Goal: Task Accomplishment & Management: Manage account settings

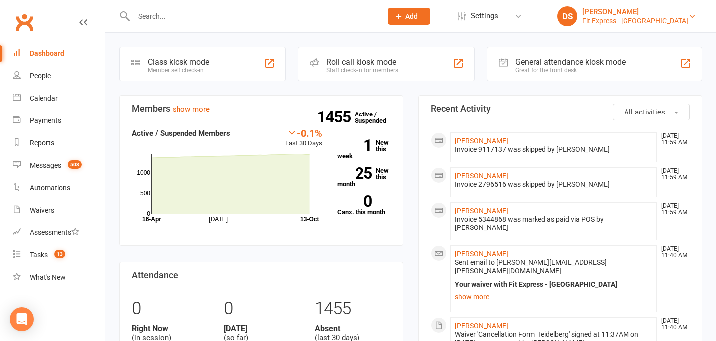
click at [613, 17] on div "Fit Express - Heidelberg" at bounding box center [635, 20] width 106 height 9
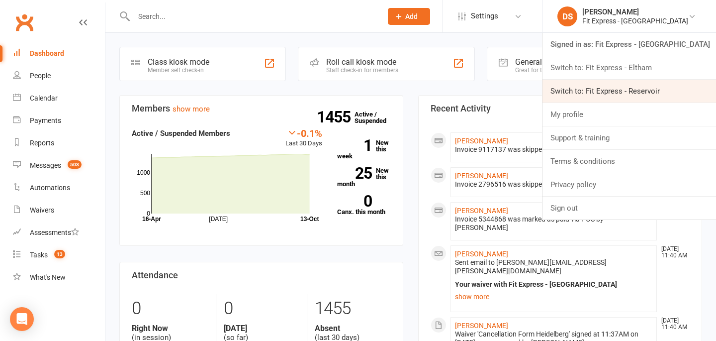
click at [608, 87] on link "Switch to: Fit Express - Reservoir" at bounding box center [629, 91] width 174 height 23
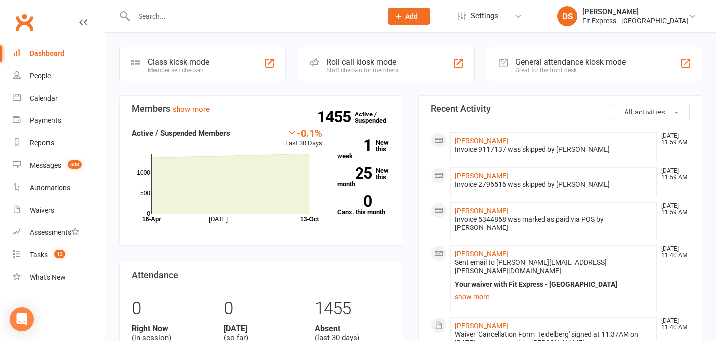
click at [237, 13] on input "text" at bounding box center [253, 16] width 244 height 14
click at [619, 15] on div "[PERSON_NAME]" at bounding box center [635, 11] width 106 height 9
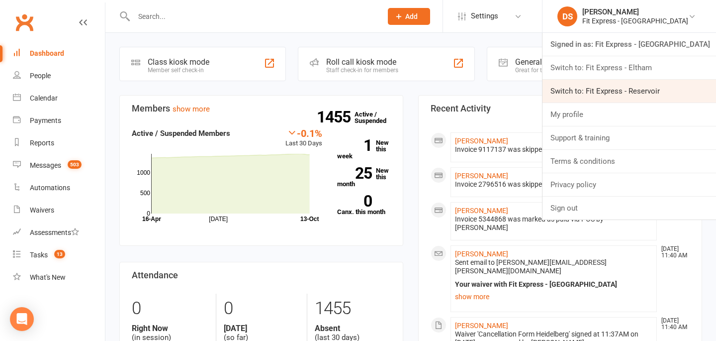
click at [620, 90] on link "Switch to: Fit Express - Reservoir" at bounding box center [629, 91] width 174 height 23
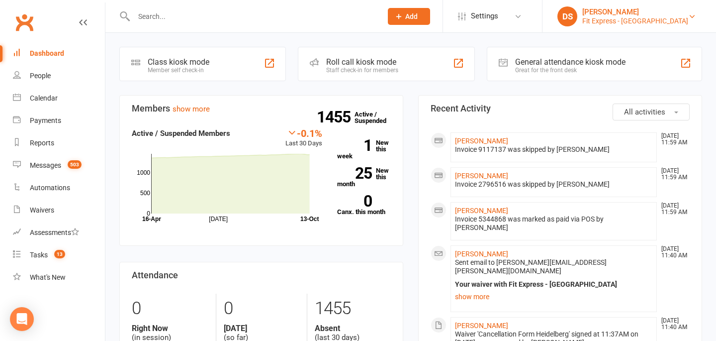
click at [656, 10] on div "[PERSON_NAME]" at bounding box center [635, 11] width 106 height 9
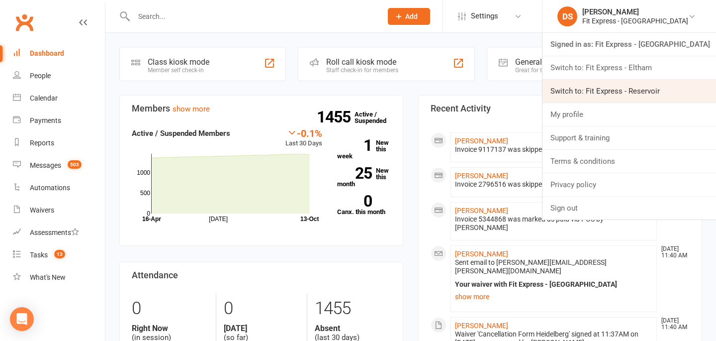
click at [638, 86] on link "Switch to: Fit Express - Reservoir" at bounding box center [629, 91] width 174 height 23
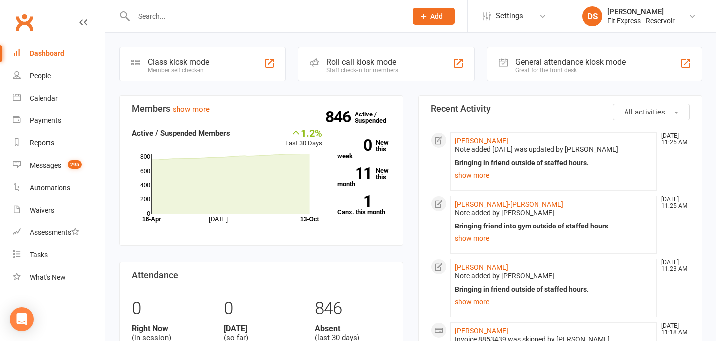
click at [472, 232] on div "Bringing friend into gym outside of staffed hours Marcus was most recently caug…" at bounding box center [553, 233] width 197 height 23
click at [473, 240] on link "show more" at bounding box center [553, 238] width 197 height 14
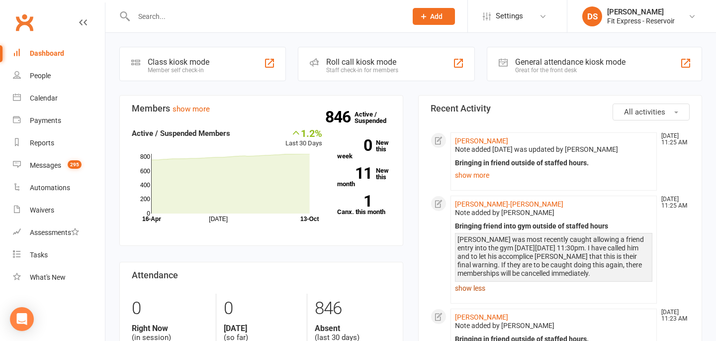
click at [478, 285] on link "show less" at bounding box center [553, 288] width 197 height 14
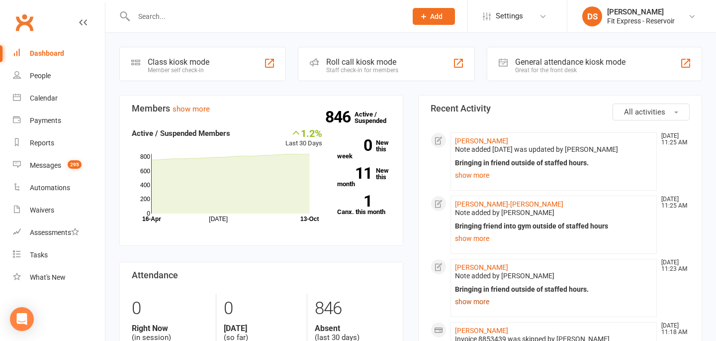
click at [476, 301] on link "show more" at bounding box center [553, 301] width 197 height 14
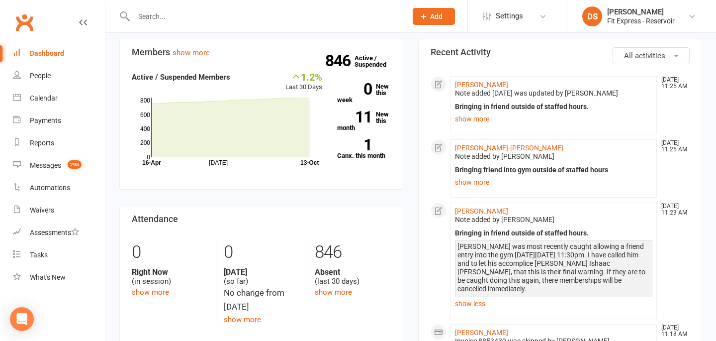
scroll to position [58, 0]
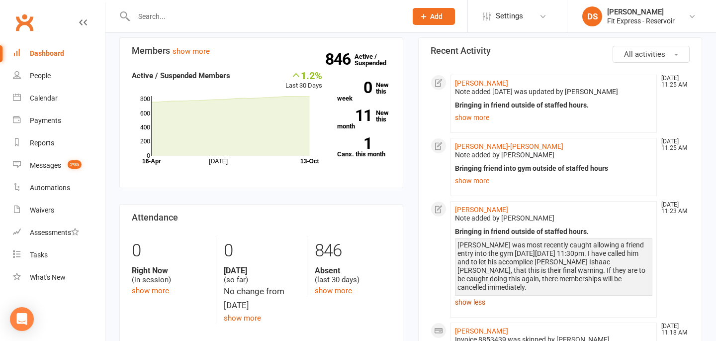
click at [473, 295] on link "show less" at bounding box center [553, 302] width 197 height 14
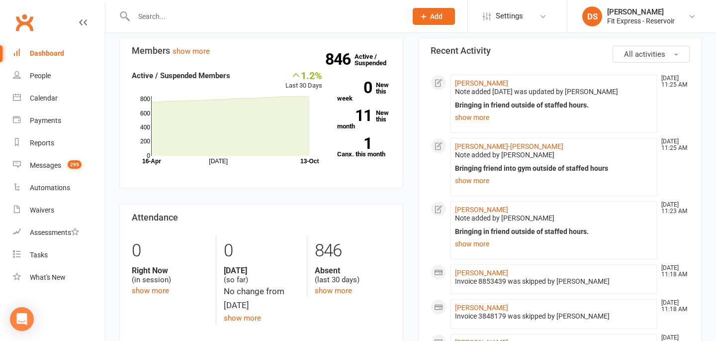
scroll to position [0, 0]
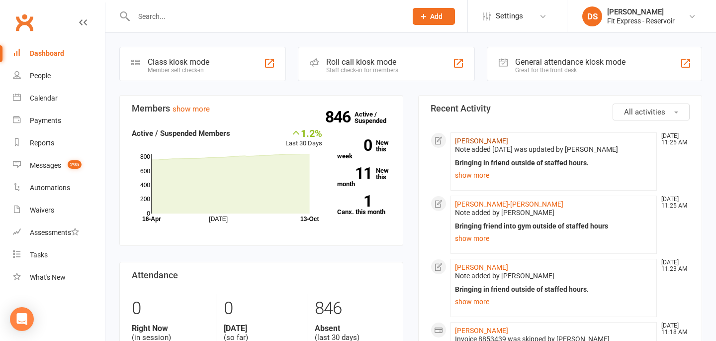
click at [482, 137] on link "[PERSON_NAME]" at bounding box center [481, 141] width 53 height 8
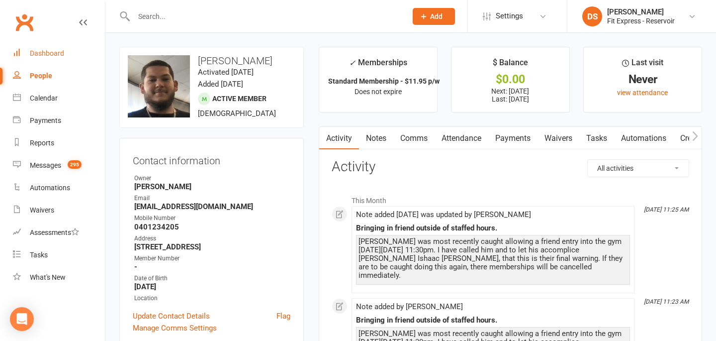
click at [75, 57] on link "Dashboard" at bounding box center [59, 53] width 92 height 22
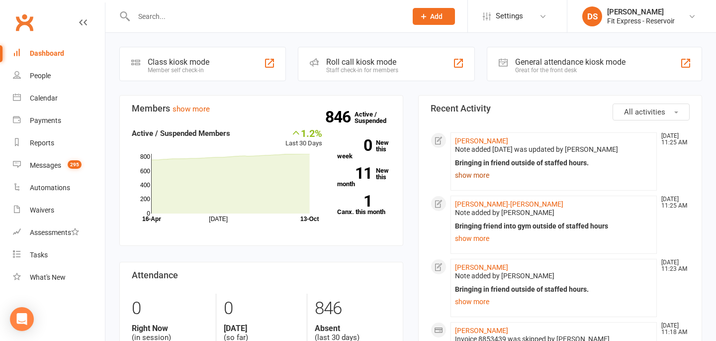
click at [474, 174] on link "show more" at bounding box center [553, 175] width 197 height 14
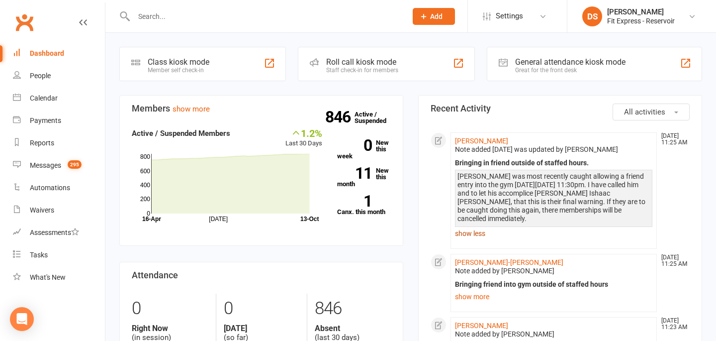
click at [475, 226] on link "show less" at bounding box center [553, 233] width 197 height 14
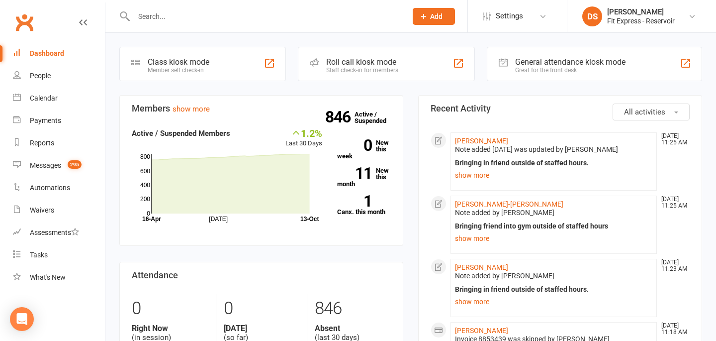
click at [487, 147] on div "Note added [DATE] was updated by [PERSON_NAME]" at bounding box center [553, 149] width 197 height 8
click at [485, 143] on link "[PERSON_NAME]" at bounding box center [481, 141] width 53 height 8
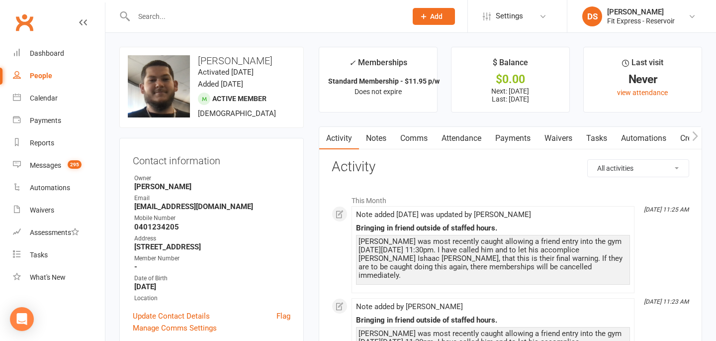
click at [383, 143] on link "Notes" at bounding box center [376, 138] width 34 height 23
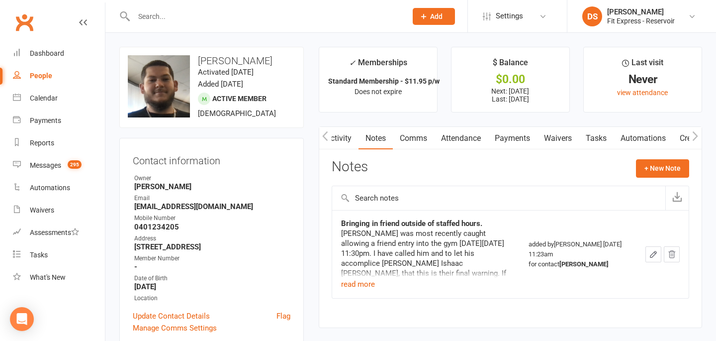
click at [339, 142] on link "Activity" at bounding box center [339, 138] width 40 height 23
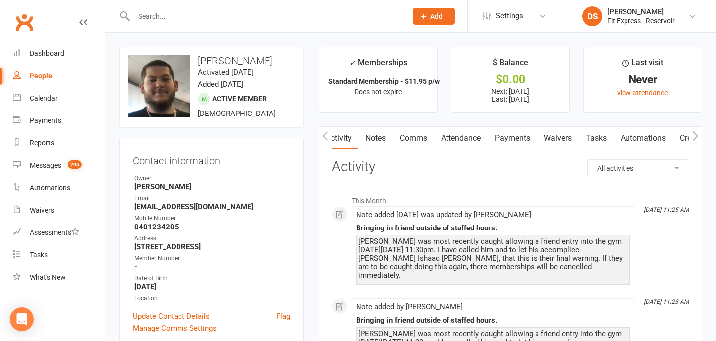
click at [31, 22] on link "Clubworx" at bounding box center [24, 22] width 25 height 25
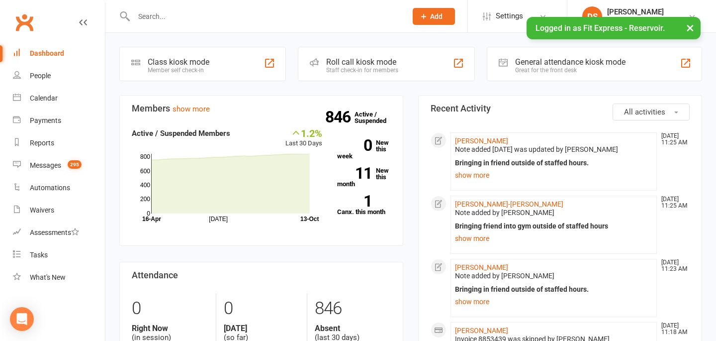
click at [330, 6] on div at bounding box center [259, 16] width 280 height 32
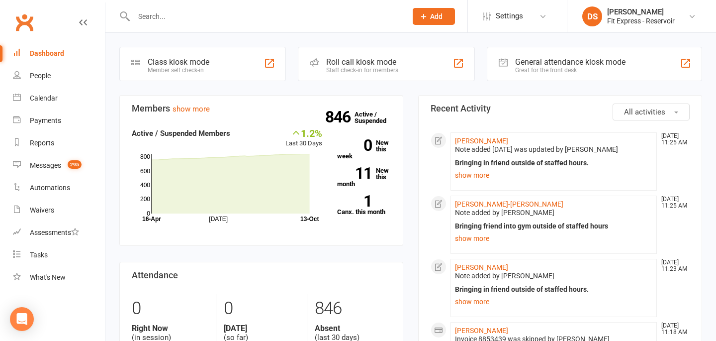
click at [326, 16] on input "text" at bounding box center [265, 16] width 269 height 14
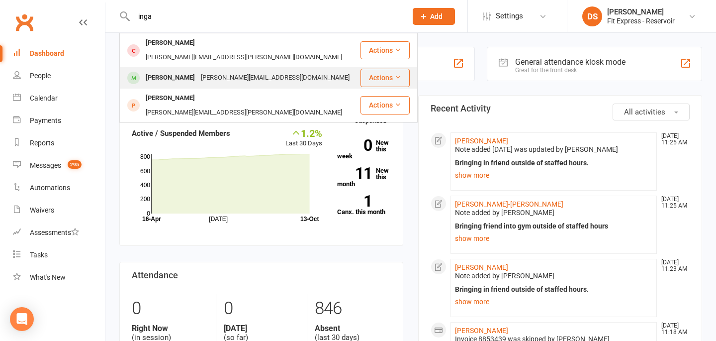
type input "inga"
click at [305, 68] on div "Joshua Ingalilea joshua.ingalilea.91@hotmail.com" at bounding box center [239, 78] width 239 height 20
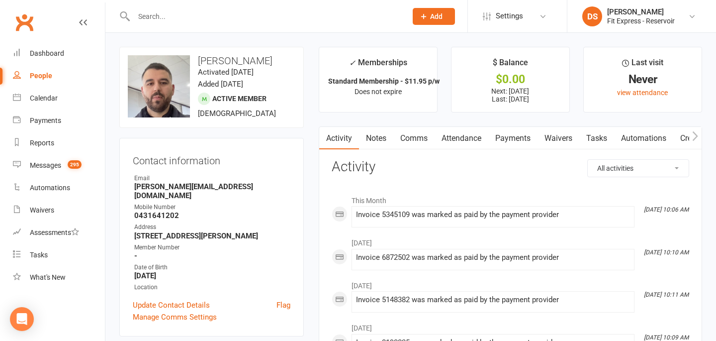
click at [518, 137] on link "Payments" at bounding box center [512, 138] width 49 height 23
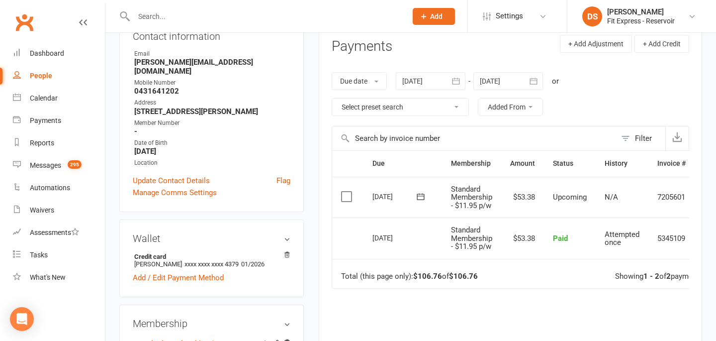
scroll to position [123, 0]
click at [416, 78] on div at bounding box center [431, 82] width 70 height 18
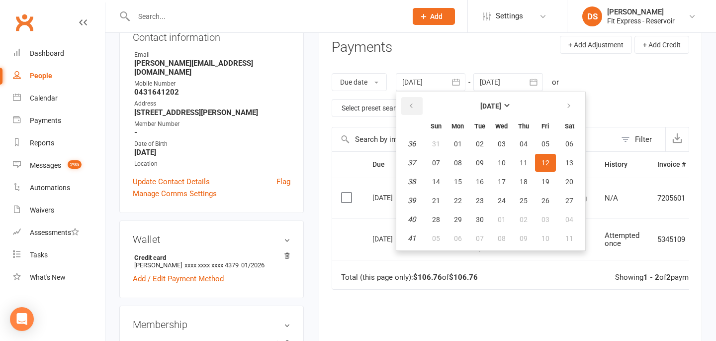
click at [412, 100] on button "button" at bounding box center [411, 106] width 21 height 18
click at [527, 145] on span "01" at bounding box center [524, 144] width 8 height 8
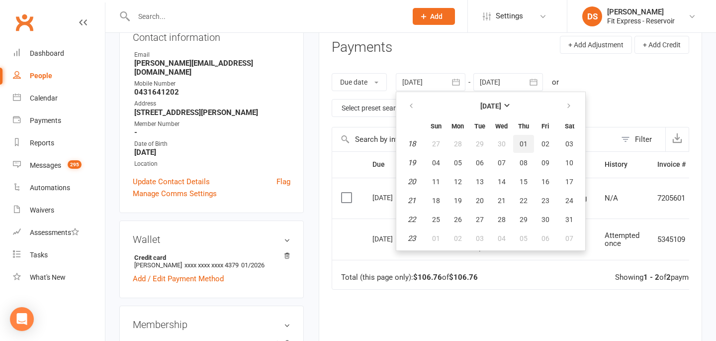
type input "01 May 2025"
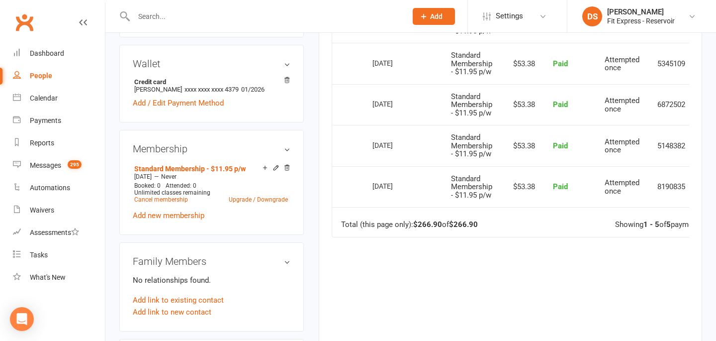
scroll to position [299, 0]
click at [210, 96] on link "Add / Edit Payment Method" at bounding box center [178, 102] width 91 height 12
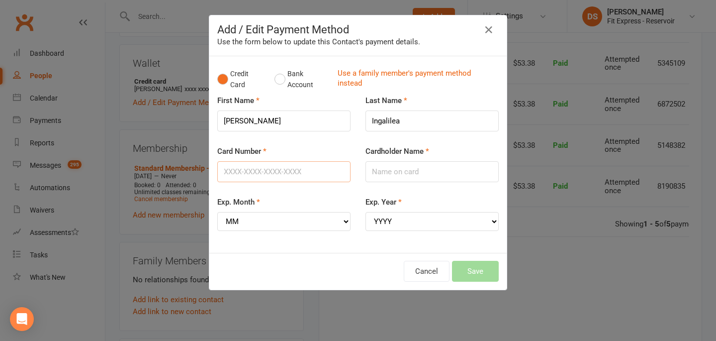
click at [283, 165] on input "Card Number" at bounding box center [283, 171] width 133 height 21
type input "5326555252763361"
click at [408, 169] on input "Cardholder Name" at bounding box center [431, 171] width 133 height 21
type input "Joshua"
click at [313, 219] on select "MM 01 02 03 04 05 06 07 08 09 10 11 12" at bounding box center [283, 221] width 133 height 19
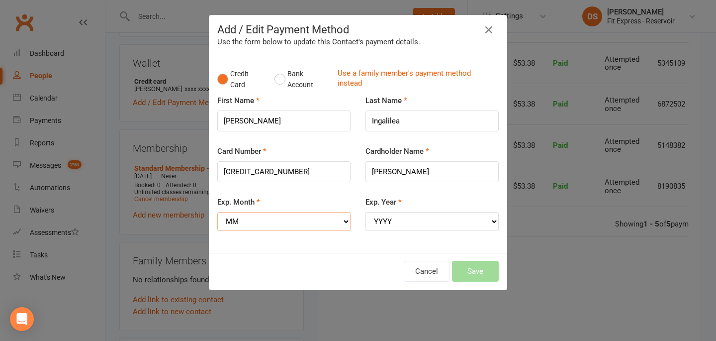
select select "08"
click at [217, 212] on select "MM 01 02 03 04 05 06 07 08 09 10 11 12" at bounding box center [283, 221] width 133 height 19
click at [412, 224] on select "YYYY 2025 2026 2027 2028 2029 2030 2031 2032 2033 2034" at bounding box center [431, 221] width 133 height 19
select select "2028"
click at [365, 212] on select "YYYY 2025 2026 2027 2028 2029 2030 2031 2032 2033 2034" at bounding box center [431, 221] width 133 height 19
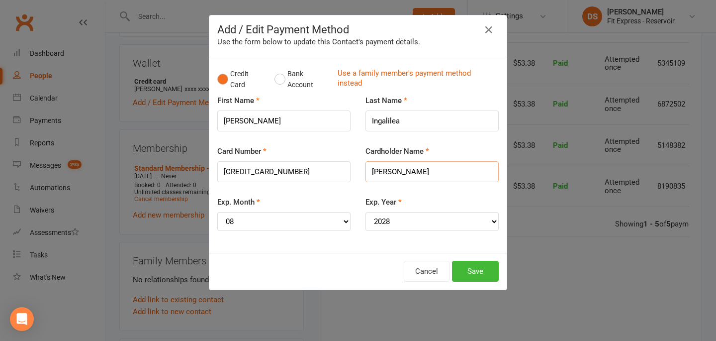
click at [415, 175] on input "Joshua" at bounding box center [431, 171] width 133 height 21
type input "[PERSON_NAME]"
click at [472, 268] on button "Save" at bounding box center [475, 271] width 47 height 21
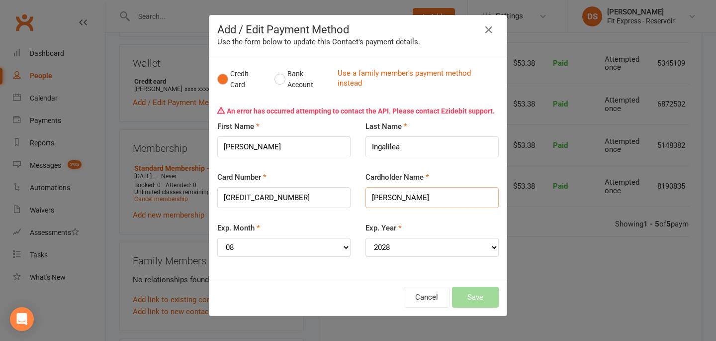
click at [461, 203] on input "[PERSON_NAME]" at bounding box center [431, 197] width 133 height 21
click at [416, 249] on select "YYYY 2025 2026 2027 2028 2029 2030 2031 2032 2033 2034" at bounding box center [431, 247] width 133 height 19
click at [365, 238] on select "YYYY 2025 2026 2027 2028 2029 2030 2031 2032 2033 2034" at bounding box center [431, 247] width 133 height 19
drag, startPoint x: 299, startPoint y: 198, endPoint x: 221, endPoint y: 197, distance: 78.6
click at [221, 197] on input "5326555252763361" at bounding box center [283, 197] width 133 height 21
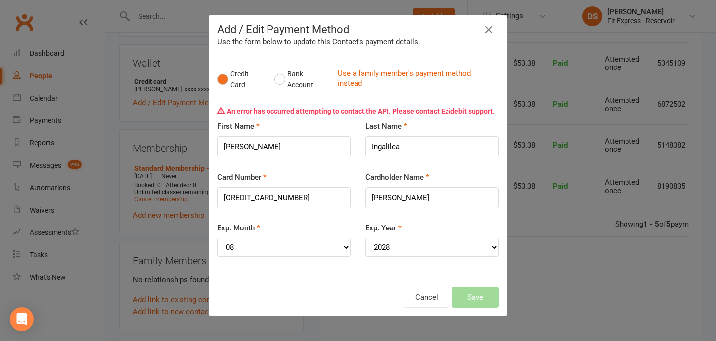
click at [154, 123] on div "Add / Edit Payment Method Use the form below to update this Contact's payment d…" at bounding box center [358, 170] width 716 height 341
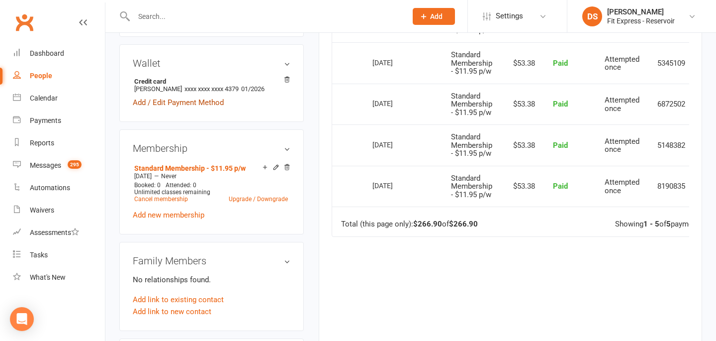
click at [178, 96] on link "Add / Edit Payment Method" at bounding box center [178, 102] width 91 height 12
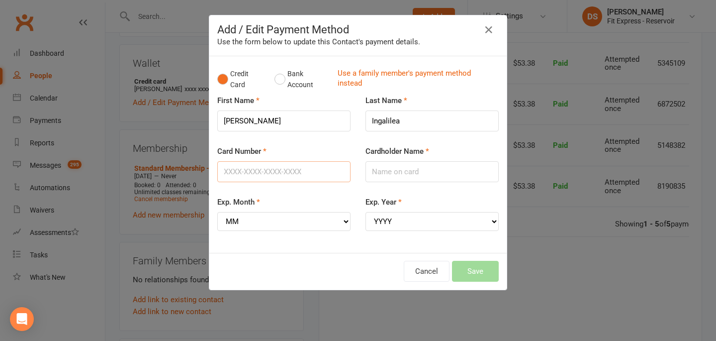
click at [249, 168] on input "Card Number" at bounding box center [283, 171] width 133 height 21
paste input "5326555252763361"
type input "5326555252763361"
click at [273, 218] on select "MM 01 02 03 04 05 06 07 08 09 10 11 12" at bounding box center [283, 221] width 133 height 19
select select "08"
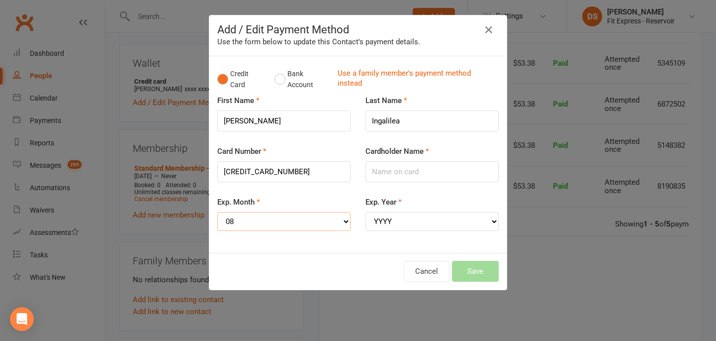
click at [217, 212] on select "MM 01 02 03 04 05 06 07 08 09 10 11 12" at bounding box center [283, 221] width 133 height 19
click at [410, 218] on select "YYYY 2025 2026 2027 2028 2029 2030 2031 2032 2033 2034" at bounding box center [431, 221] width 133 height 19
select select "2028"
click at [365, 212] on select "YYYY 2025 2026 2027 2028 2029 2030 2031 2032 2033 2034" at bounding box center [431, 221] width 133 height 19
click at [381, 177] on input "Cardholder Name" at bounding box center [431, 171] width 133 height 21
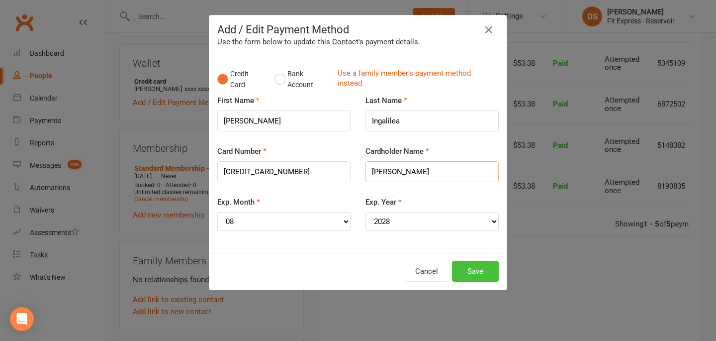
type input "[PERSON_NAME]"
click at [480, 270] on button "Save" at bounding box center [475, 271] width 47 height 21
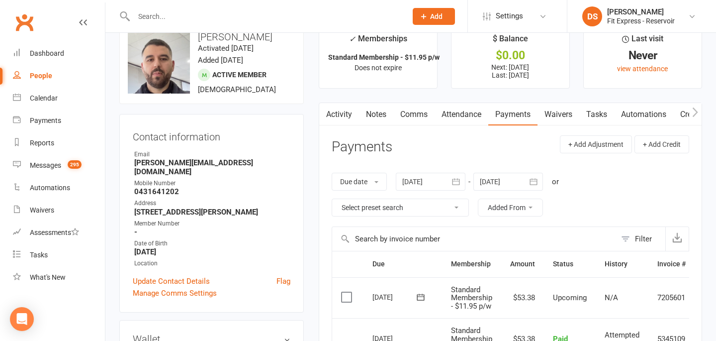
scroll to position [0, 0]
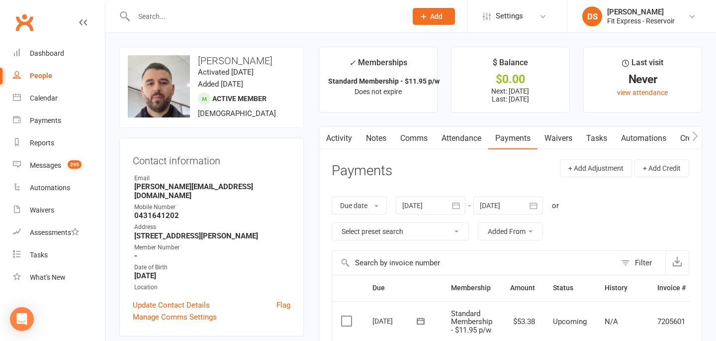
click at [332, 135] on link "Activity" at bounding box center [339, 138] width 40 height 23
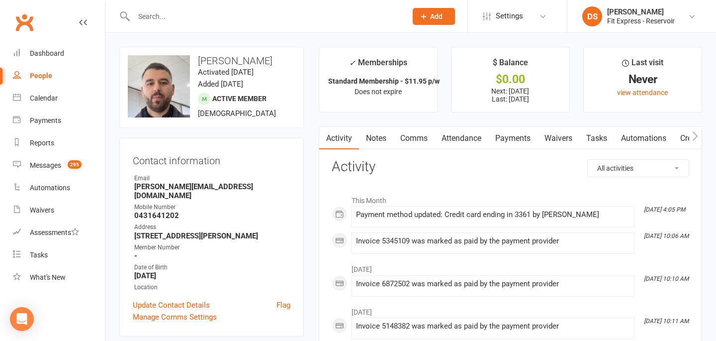
click at [19, 26] on link "Clubworx" at bounding box center [24, 22] width 25 height 25
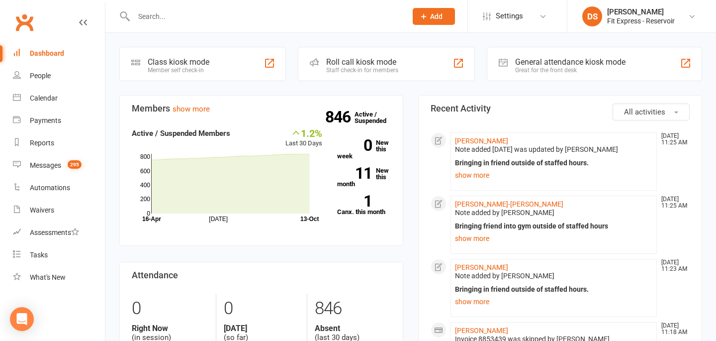
click at [21, 26] on link "Clubworx" at bounding box center [24, 22] width 25 height 25
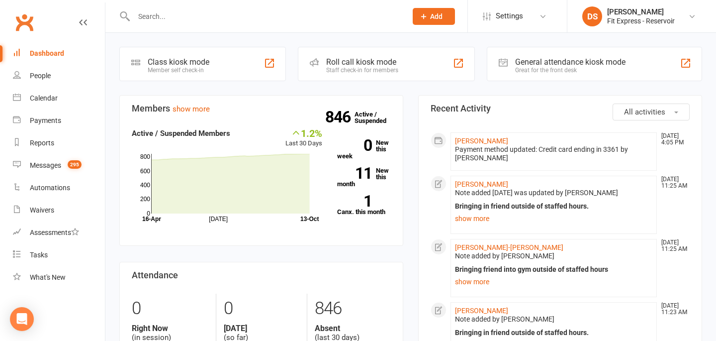
click at [20, 22] on link "Clubworx" at bounding box center [24, 22] width 25 height 25
click at [28, 19] on link "Clubworx" at bounding box center [24, 22] width 25 height 25
click at [475, 183] on link "[PERSON_NAME]" at bounding box center [481, 184] width 53 height 8
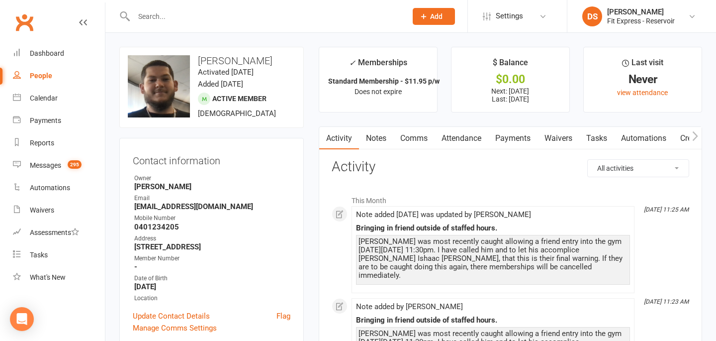
click at [520, 134] on link "Payments" at bounding box center [512, 138] width 49 height 23
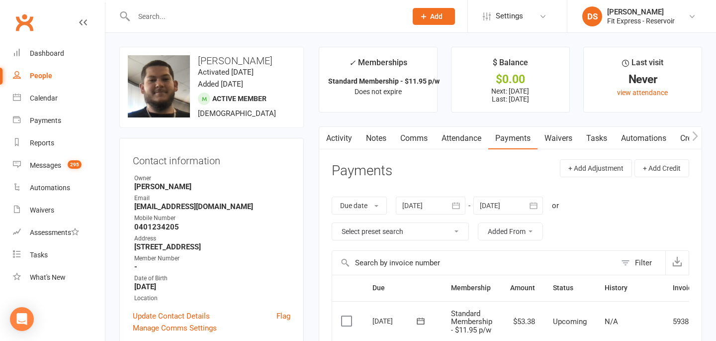
click at [356, 142] on link "Activity" at bounding box center [339, 138] width 40 height 23
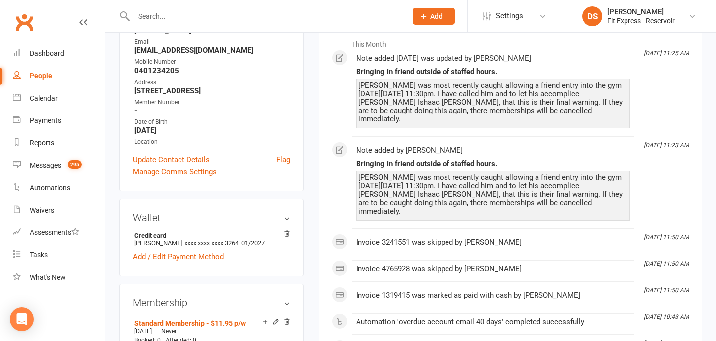
scroll to position [157, 0]
click at [32, 14] on link "Clubworx" at bounding box center [24, 22] width 25 height 25
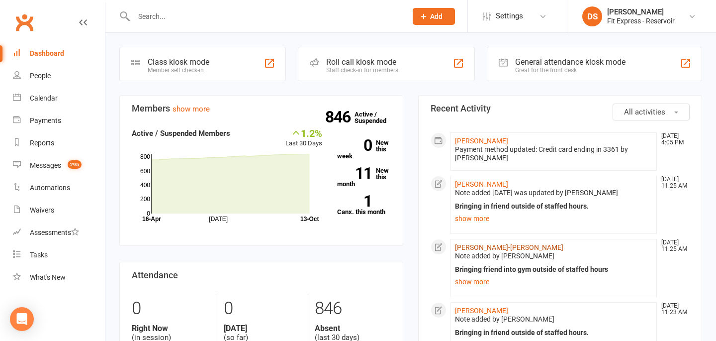
click at [467, 249] on link "[PERSON_NAME]-[PERSON_NAME]" at bounding box center [509, 247] width 108 height 8
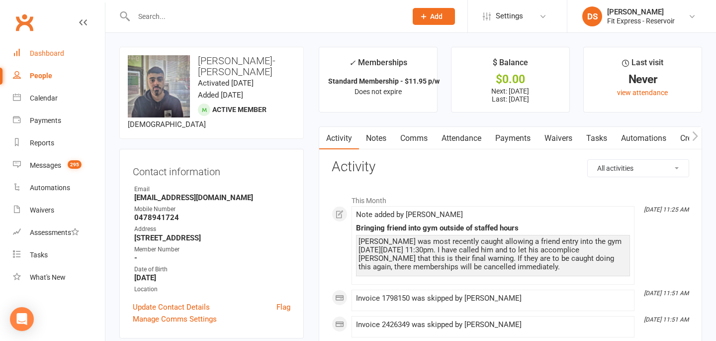
click at [37, 54] on div "Dashboard" at bounding box center [47, 53] width 34 height 8
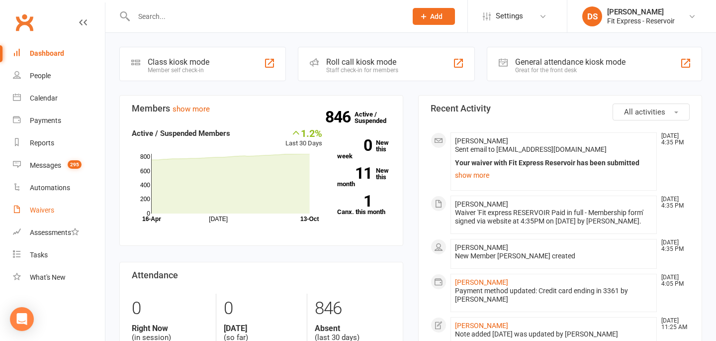
click at [34, 220] on link "Waivers" at bounding box center [59, 210] width 92 height 22
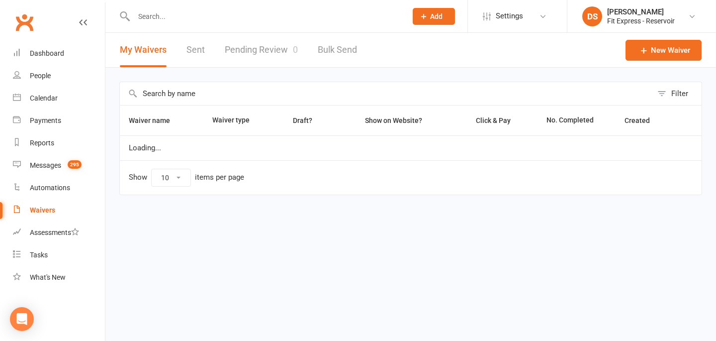
click at [239, 57] on link "Pending Review 0" at bounding box center [261, 50] width 73 height 34
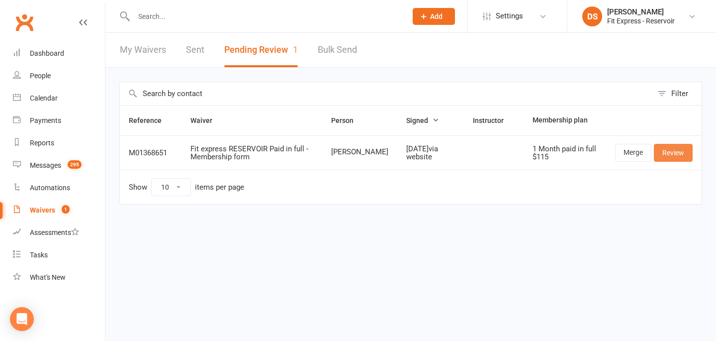
click at [666, 158] on link "Review" at bounding box center [673, 153] width 39 height 18
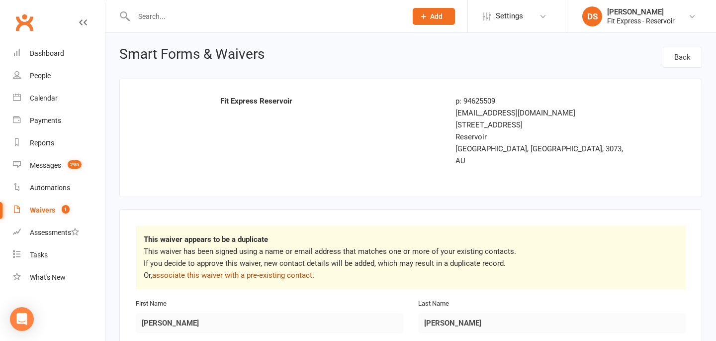
click at [274, 270] on link "associate this waiver with a pre-existing contact" at bounding box center [232, 274] width 160 height 9
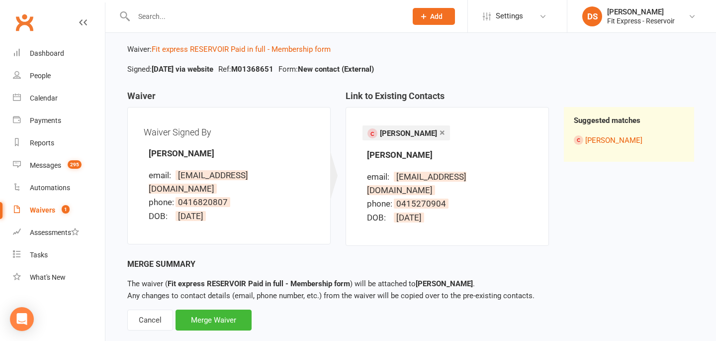
scroll to position [49, 0]
click at [149, 309] on div "Cancel" at bounding box center [150, 319] width 46 height 21
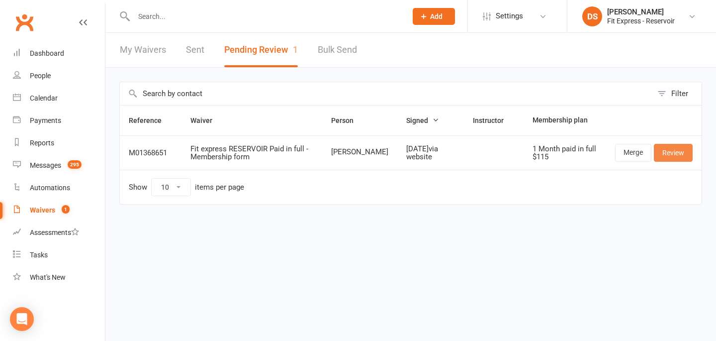
click at [660, 153] on link "Review" at bounding box center [673, 153] width 39 height 18
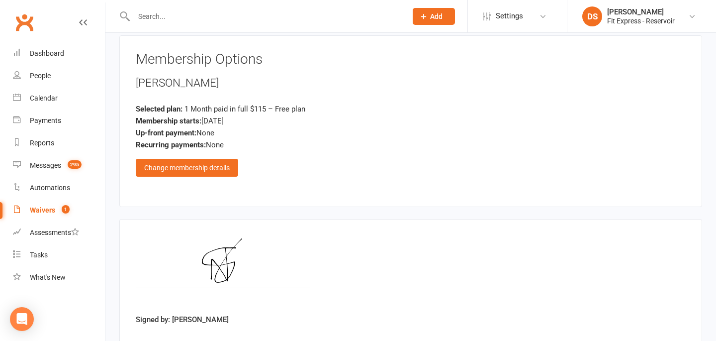
scroll to position [1289, 0]
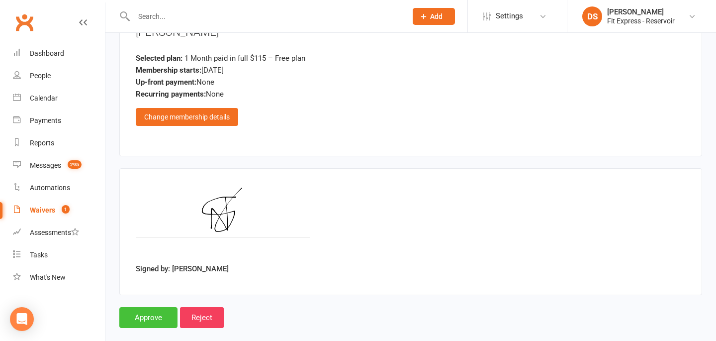
click at [148, 307] on input "Approve" at bounding box center [148, 317] width 58 height 21
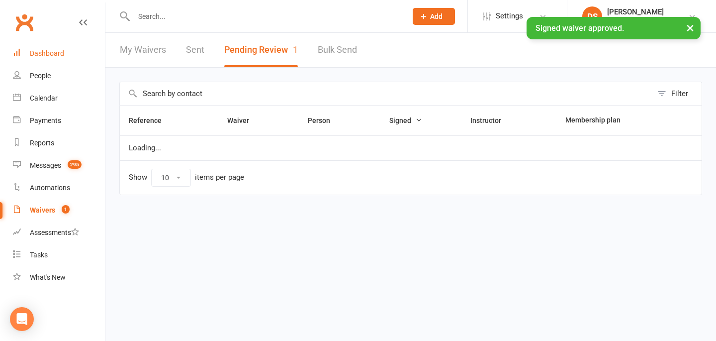
click at [40, 50] on div "Dashboard" at bounding box center [47, 53] width 34 height 8
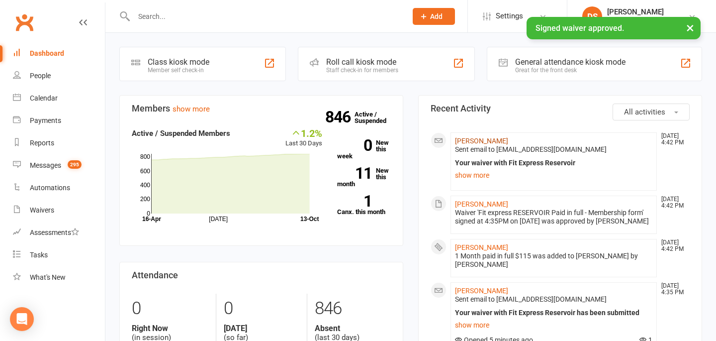
click at [479, 140] on link "[PERSON_NAME]" at bounding box center [481, 141] width 53 height 8
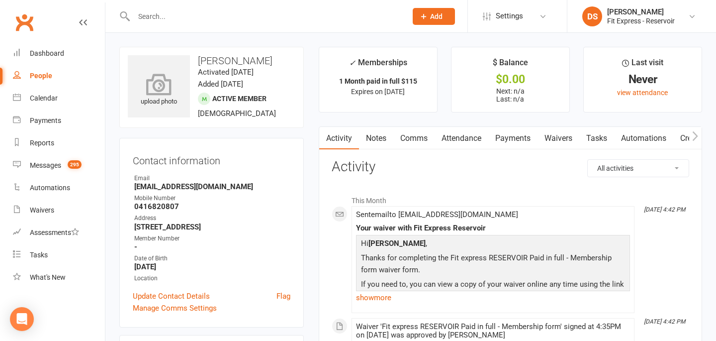
click at [162, 82] on icon at bounding box center [159, 84] width 69 height 22
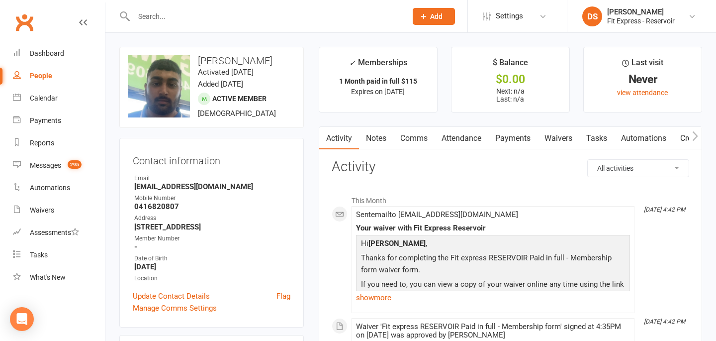
click at [519, 140] on link "Payments" at bounding box center [512, 138] width 49 height 23
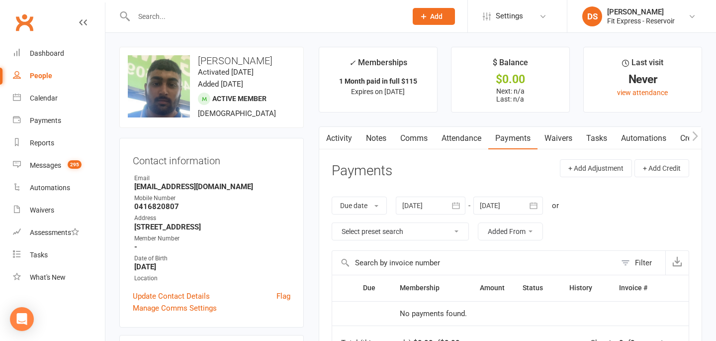
click at [20, 22] on link "Clubworx" at bounding box center [24, 22] width 25 height 25
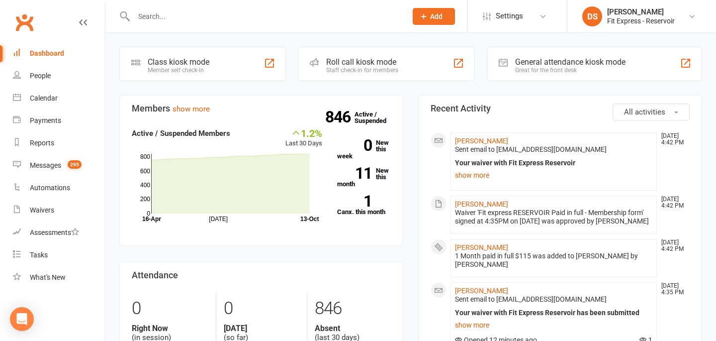
drag, startPoint x: 24, startPoint y: 23, endPoint x: 355, endPoint y: 2, distance: 331.8
click at [24, 23] on link "Clubworx" at bounding box center [24, 22] width 25 height 25
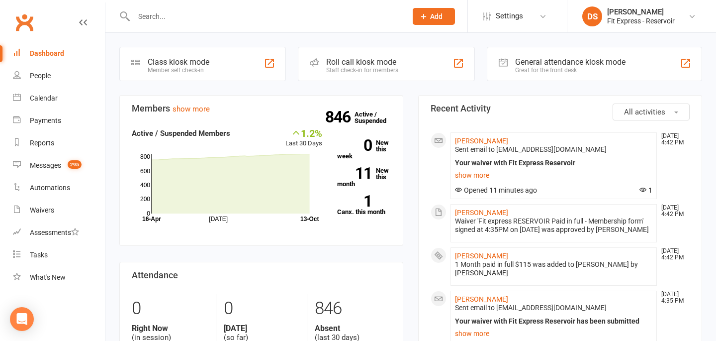
click at [26, 20] on link "Clubworx" at bounding box center [24, 22] width 25 height 25
click at [225, 13] on input "text" at bounding box center [265, 16] width 269 height 14
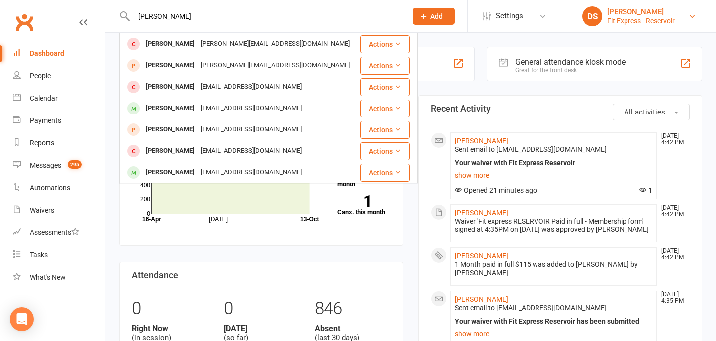
type input "christopher wilk"
click at [600, 14] on div "DS" at bounding box center [592, 16] width 20 height 20
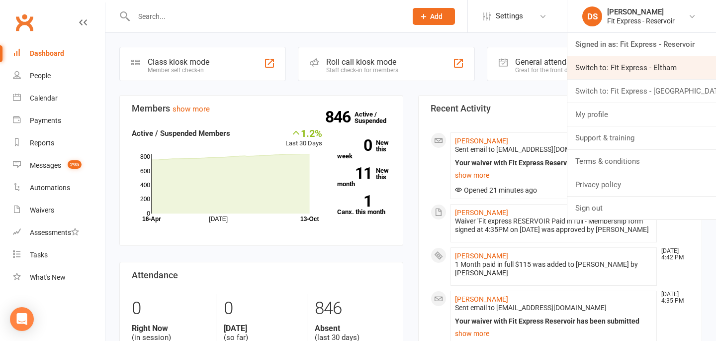
click at [652, 73] on link "Switch to: Fit Express - Eltham" at bounding box center [641, 67] width 149 height 23
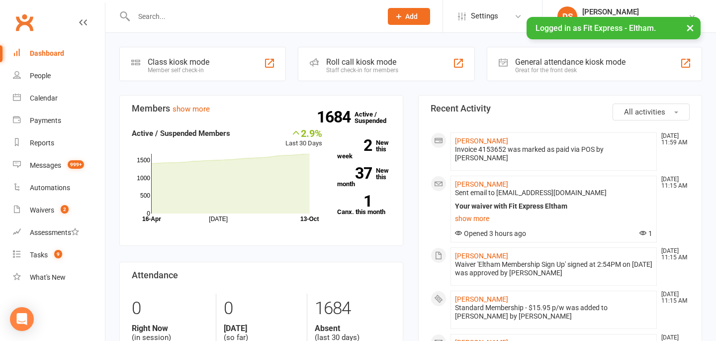
click at [352, 13] on input "text" at bounding box center [253, 16] width 244 height 14
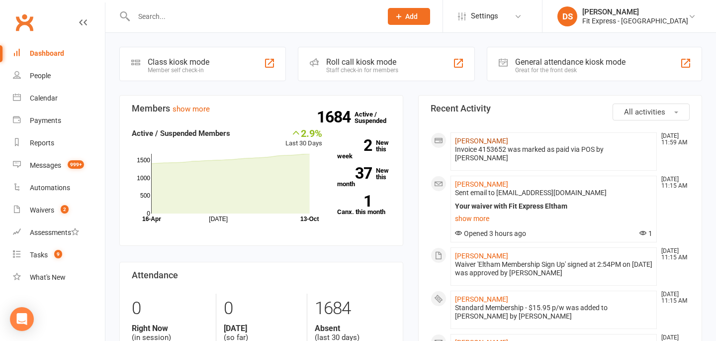
click at [487, 142] on link "Gemma Jordan" at bounding box center [481, 141] width 53 height 8
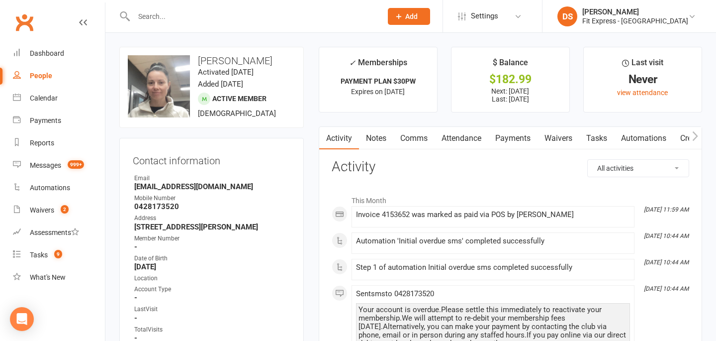
click at [515, 141] on link "Payments" at bounding box center [512, 138] width 49 height 23
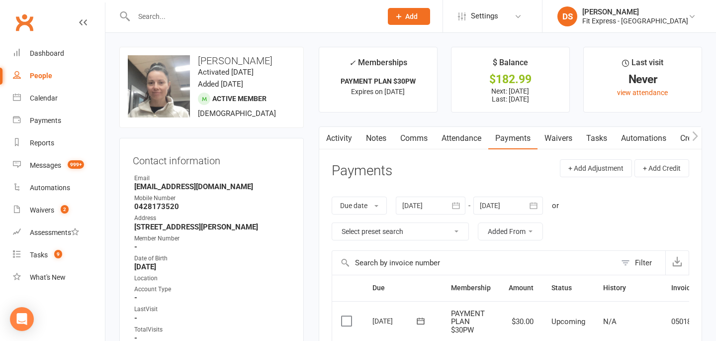
click at [246, 17] on input "text" at bounding box center [253, 16] width 244 height 14
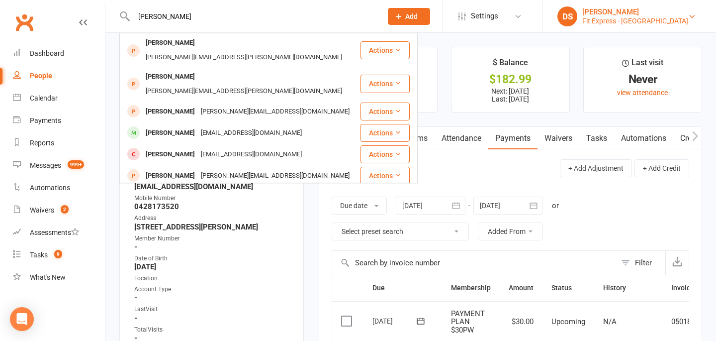
type input "wilkinson"
click at [622, 24] on div "Fit Express - Eltham" at bounding box center [635, 20] width 106 height 9
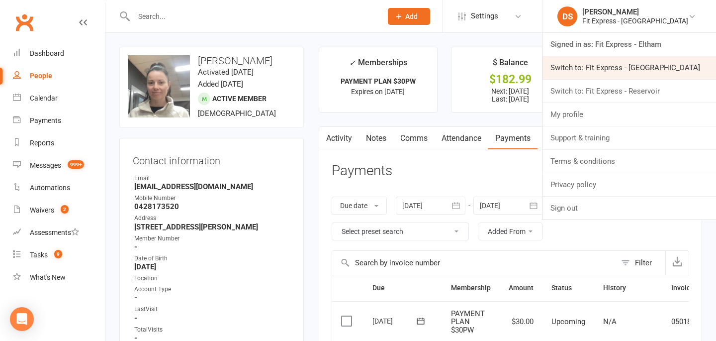
click at [639, 69] on link "Switch to: Fit Express - Heidelberg" at bounding box center [629, 67] width 174 height 23
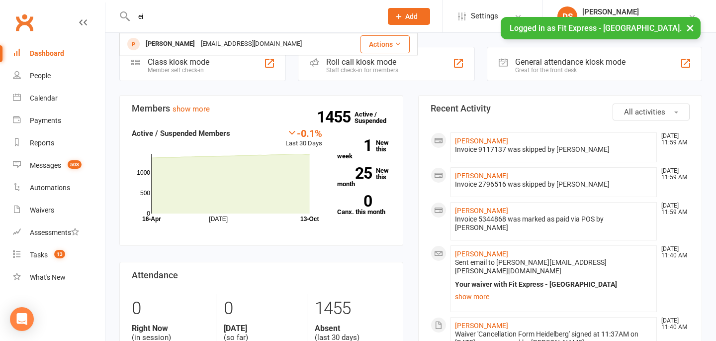
type input "e"
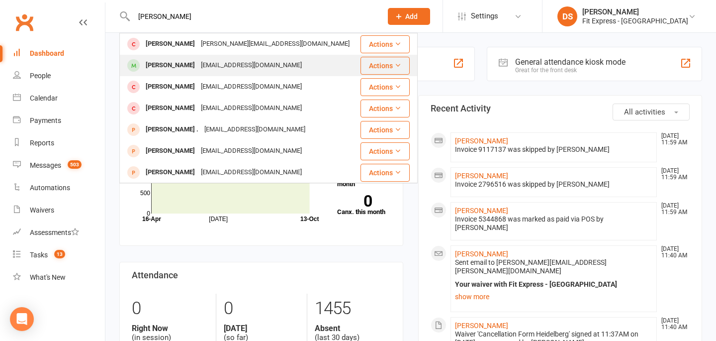
type input "[PERSON_NAME]"
click at [225, 58] on div "[EMAIL_ADDRESS][DOMAIN_NAME]" at bounding box center [251, 65] width 107 height 14
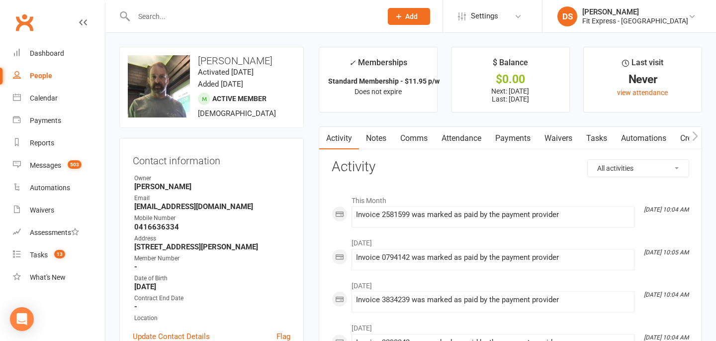
click at [506, 138] on link "Payments" at bounding box center [512, 138] width 49 height 23
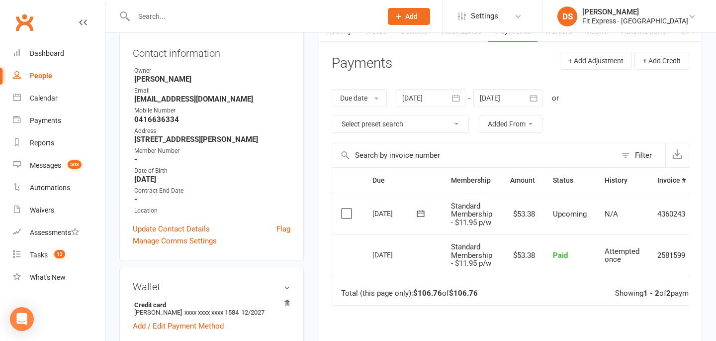
scroll to position [107, 0]
click at [431, 91] on div at bounding box center [431, 98] width 70 height 18
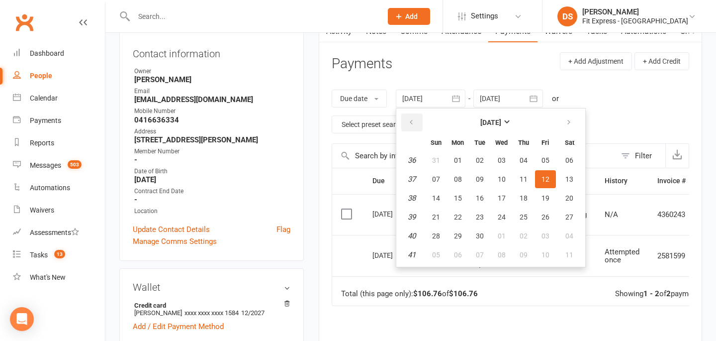
click at [415, 124] on icon "button" at bounding box center [411, 122] width 7 height 8
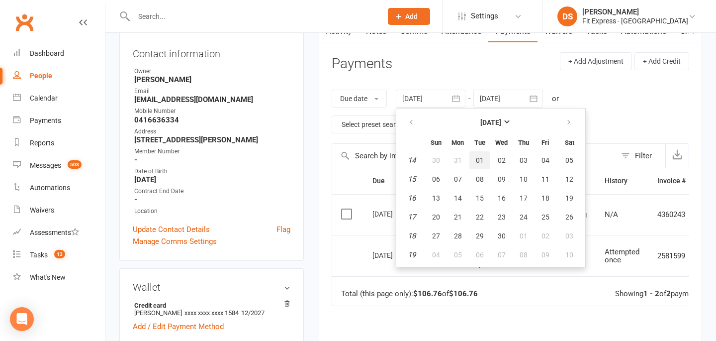
click at [478, 160] on span "01" at bounding box center [480, 160] width 8 height 8
type input "01 Apr 2025"
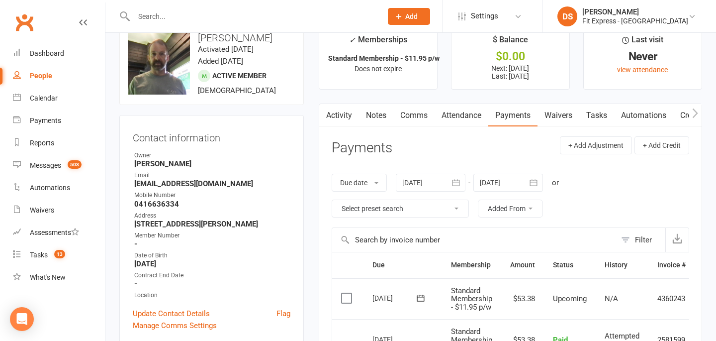
scroll to position [19, 0]
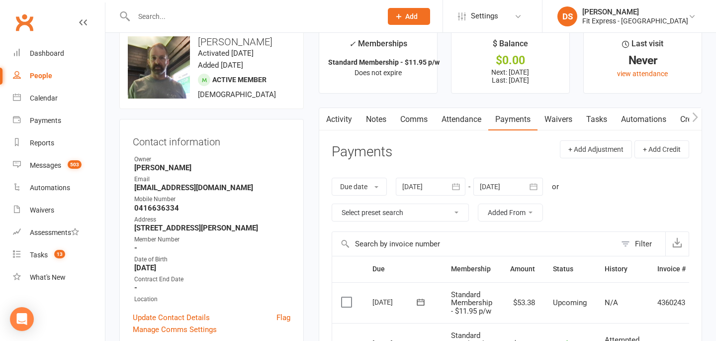
click at [26, 19] on link "Clubworx" at bounding box center [24, 22] width 25 height 25
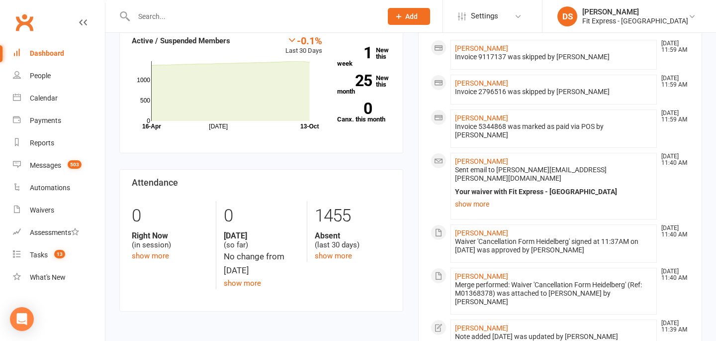
scroll to position [92, 0]
click at [472, 158] on link "cameron klapste" at bounding box center [481, 162] width 53 height 8
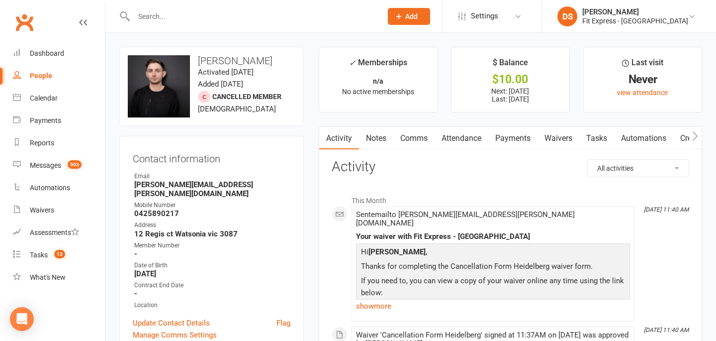
click at [552, 137] on link "Waivers" at bounding box center [558, 138] width 42 height 23
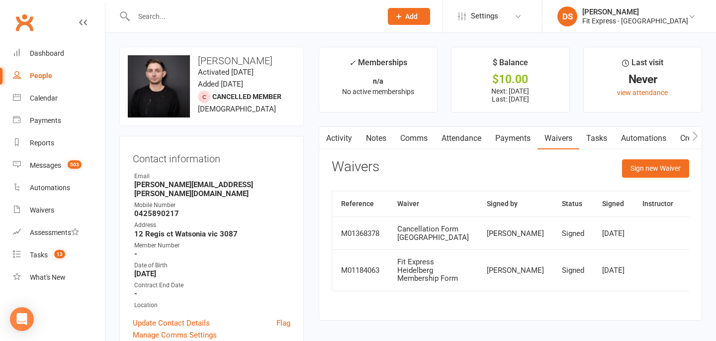
click at [369, 134] on link "Notes" at bounding box center [376, 138] width 34 height 23
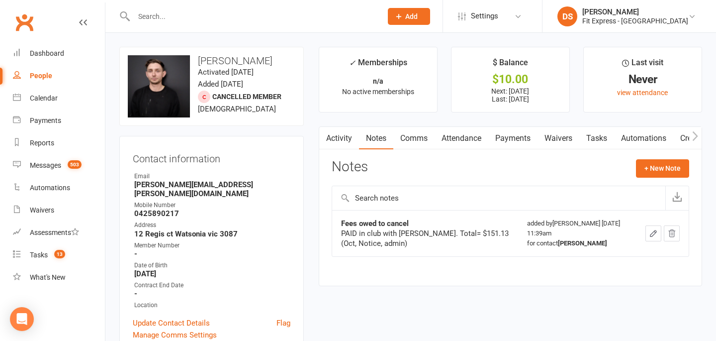
click at [319, 141] on div "Activity Notes Comms Attendance Payments Waivers Tasks Automations Credit balan…" at bounding box center [510, 206] width 383 height 160
click at [336, 141] on link "Activity" at bounding box center [339, 138] width 40 height 23
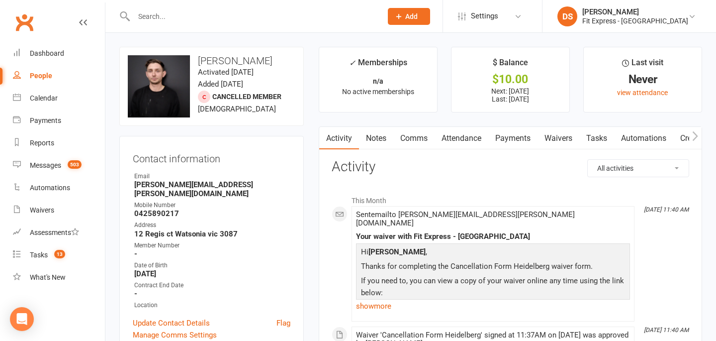
click at [382, 133] on link "Notes" at bounding box center [376, 138] width 34 height 23
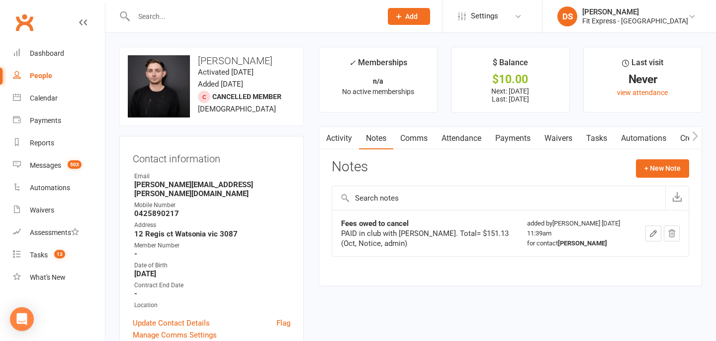
click at [511, 137] on link "Payments" at bounding box center [512, 138] width 49 height 23
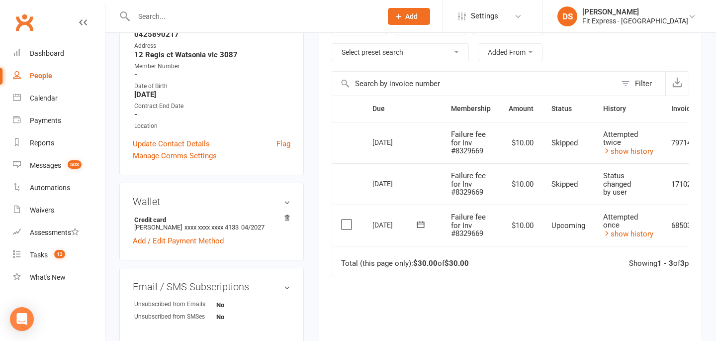
scroll to position [169, 0]
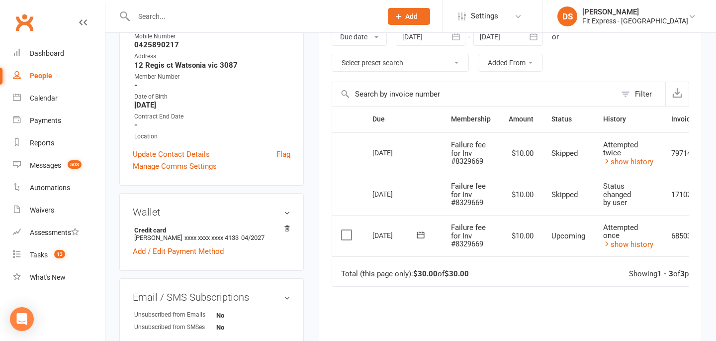
click at [429, 39] on div at bounding box center [431, 37] width 70 height 18
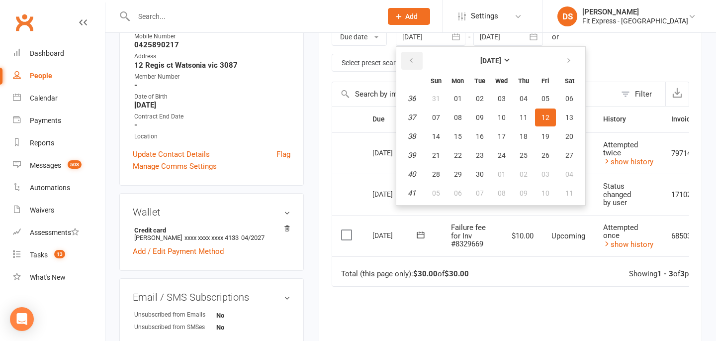
click at [418, 53] on button "button" at bounding box center [411, 61] width 21 height 18
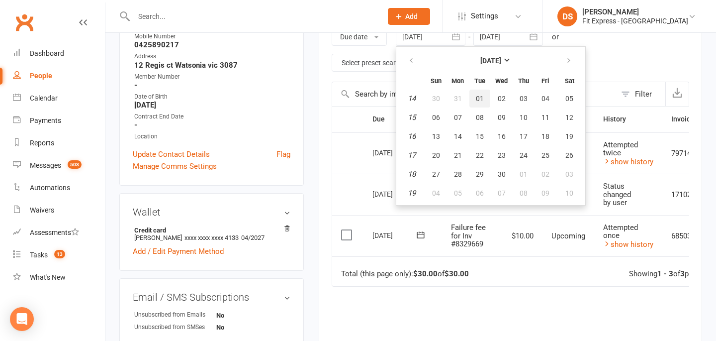
click at [482, 99] on span "01" at bounding box center [480, 98] width 8 height 8
type input "01 Apr 2025"
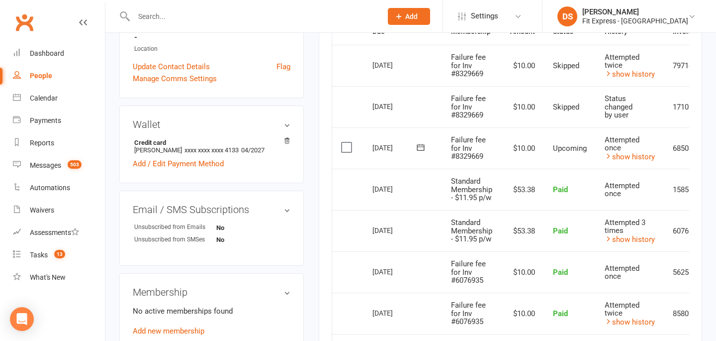
scroll to position [0, 53]
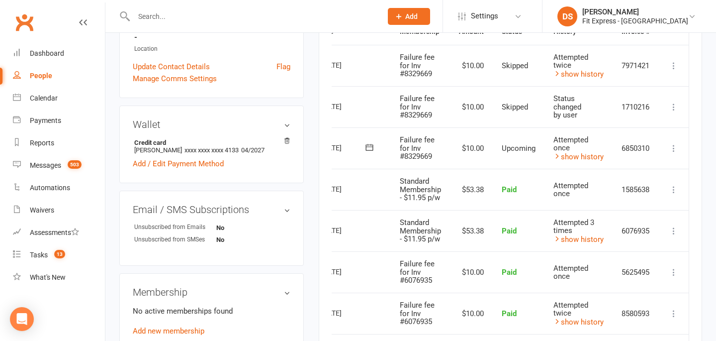
click at [676, 145] on icon at bounding box center [674, 148] width 10 height 10
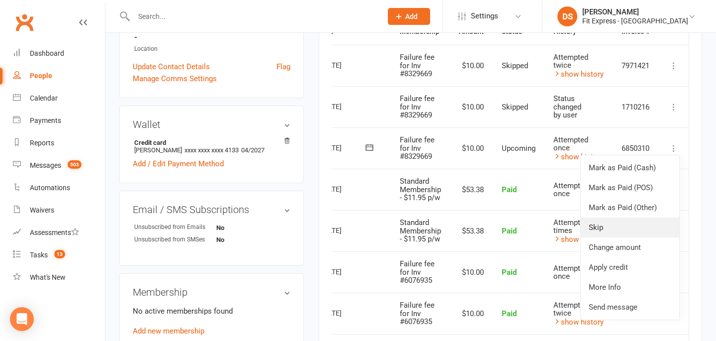
click at [616, 226] on link "Skip" at bounding box center [630, 227] width 98 height 20
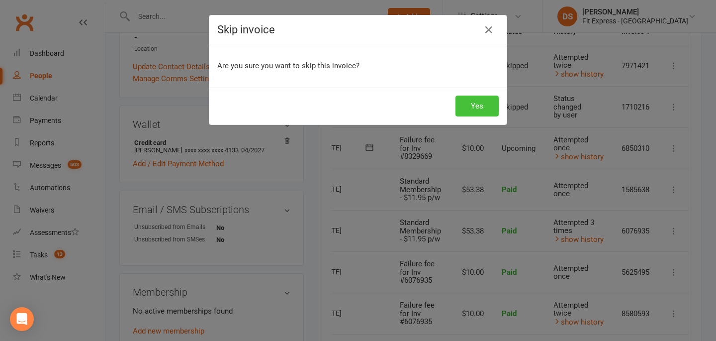
click at [476, 103] on button "Yes" at bounding box center [476, 105] width 43 height 21
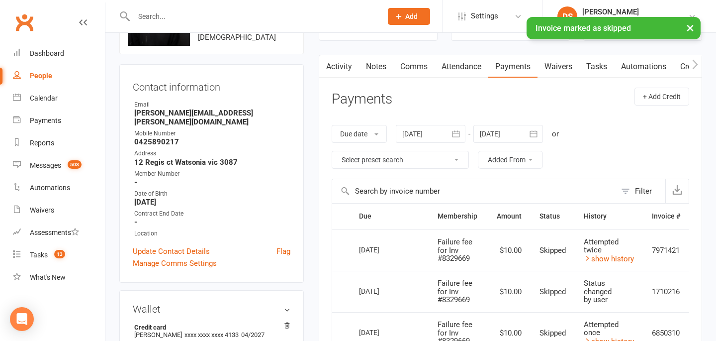
scroll to position [0, 0]
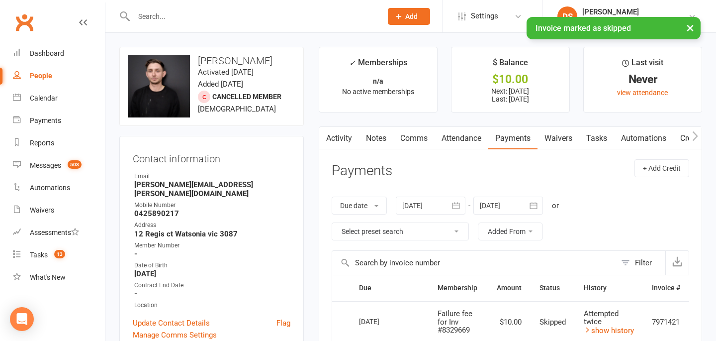
click at [349, 139] on link "Activity" at bounding box center [339, 138] width 40 height 23
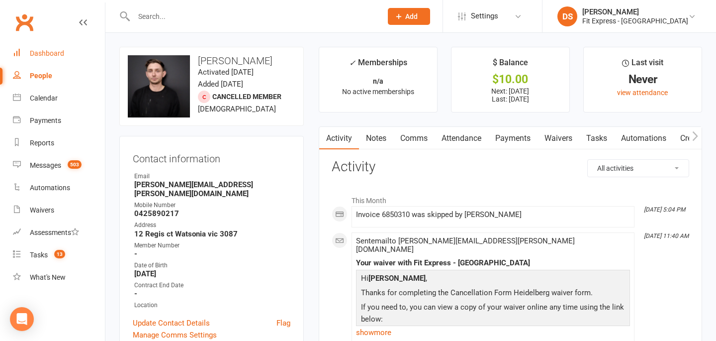
click at [69, 50] on link "Dashboard" at bounding box center [59, 53] width 92 height 22
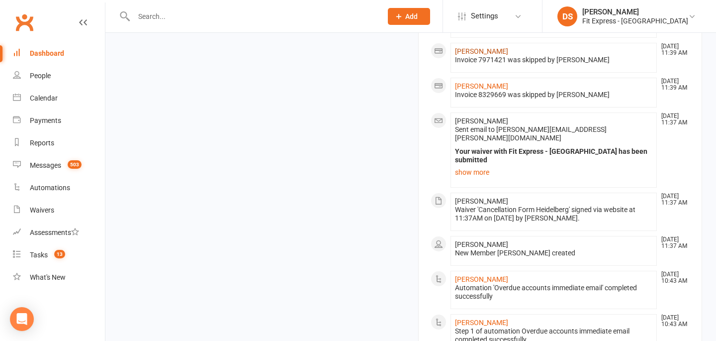
scroll to position [610, 0]
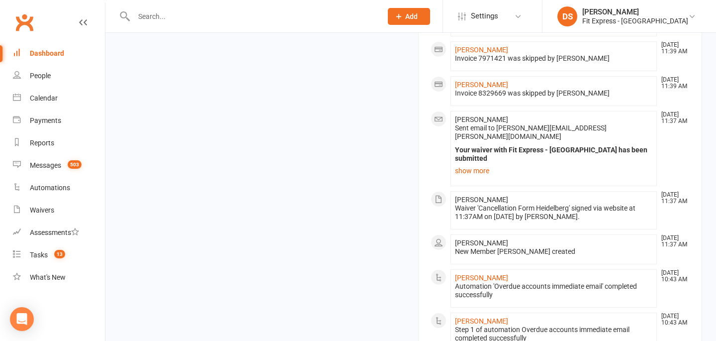
click at [332, 25] on div at bounding box center [247, 16] width 256 height 32
click at [338, 20] on input "text" at bounding box center [253, 16] width 244 height 14
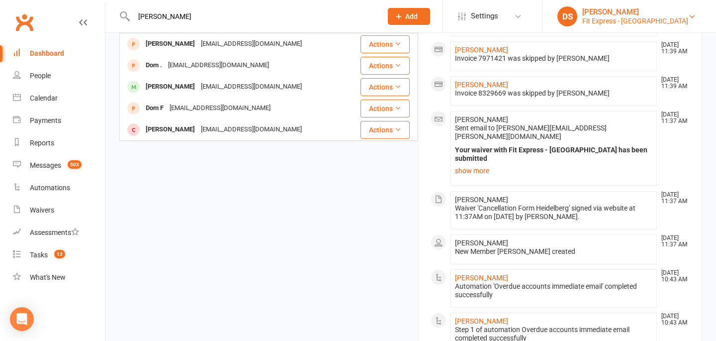
type input "dodd"
click at [631, 18] on div "Fit Express - Heidelberg" at bounding box center [635, 20] width 106 height 9
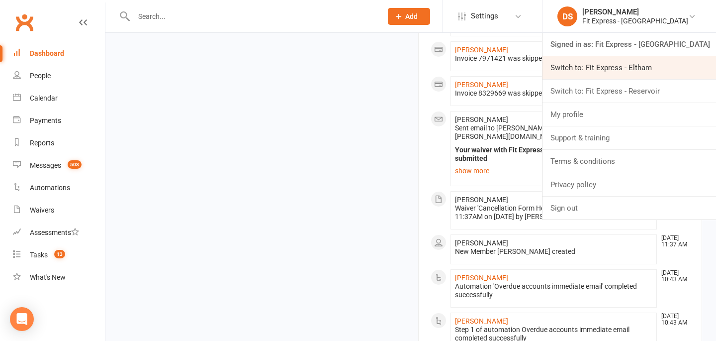
click at [642, 63] on link "Switch to: Fit Express - Eltham" at bounding box center [629, 67] width 174 height 23
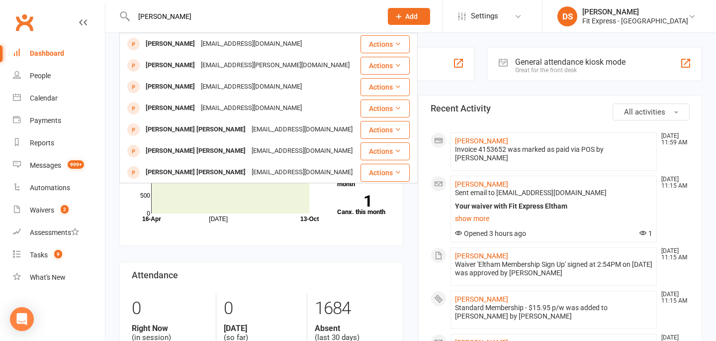
type input "[PERSON_NAME]"
click at [27, 20] on link "Clubworx" at bounding box center [24, 22] width 25 height 25
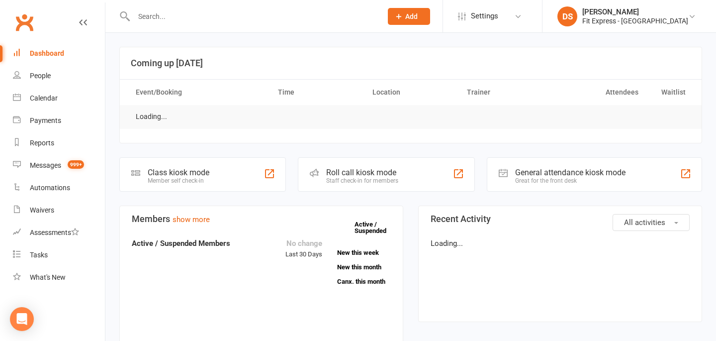
click at [187, 15] on input "text" at bounding box center [253, 16] width 244 height 14
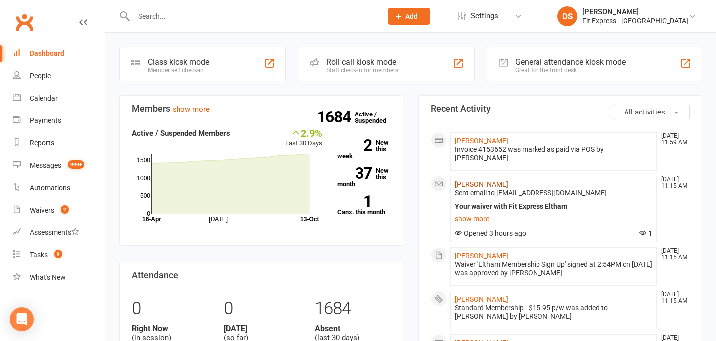
click at [486, 180] on link "[PERSON_NAME]" at bounding box center [481, 184] width 53 height 8
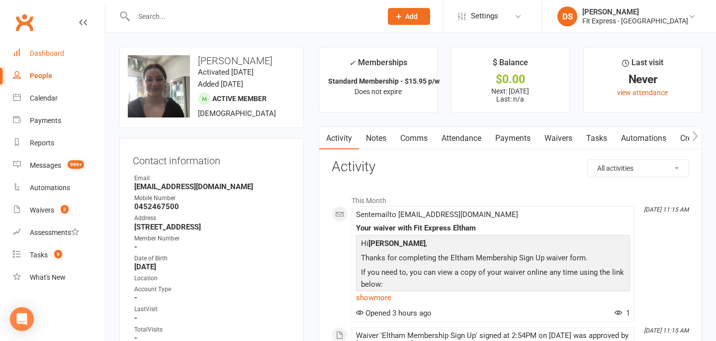
click at [22, 47] on link "Dashboard" at bounding box center [59, 53] width 92 height 22
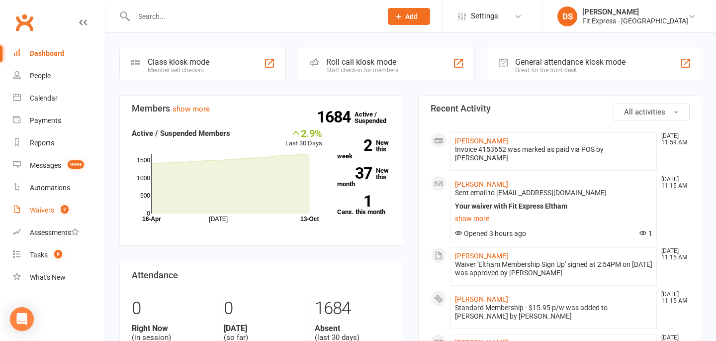
click at [45, 214] on link "Waivers 2" at bounding box center [59, 210] width 92 height 22
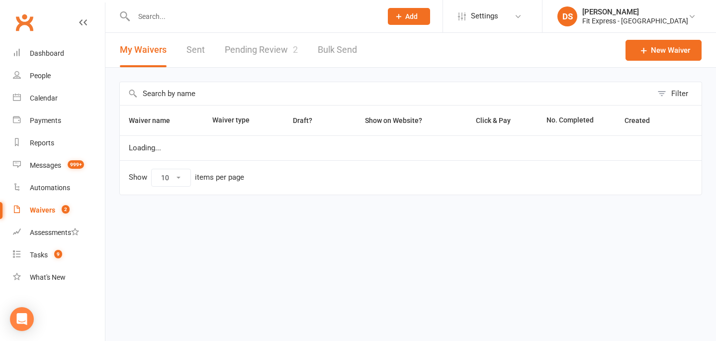
click at [236, 58] on link "Pending Review 2" at bounding box center [261, 50] width 73 height 34
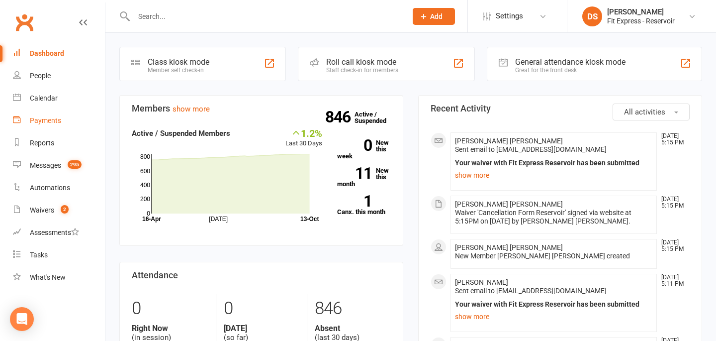
click at [79, 113] on link "Payments" at bounding box center [59, 120] width 92 height 22
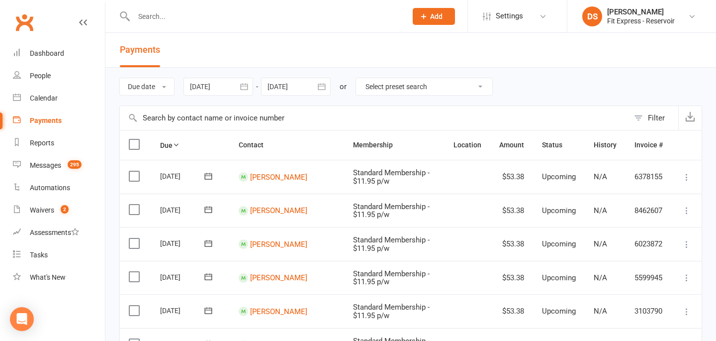
drag, startPoint x: 0, startPoint y: 0, endPoint x: 80, endPoint y: 112, distance: 137.3
click at [49, 58] on link "Dashboard" at bounding box center [59, 53] width 92 height 22
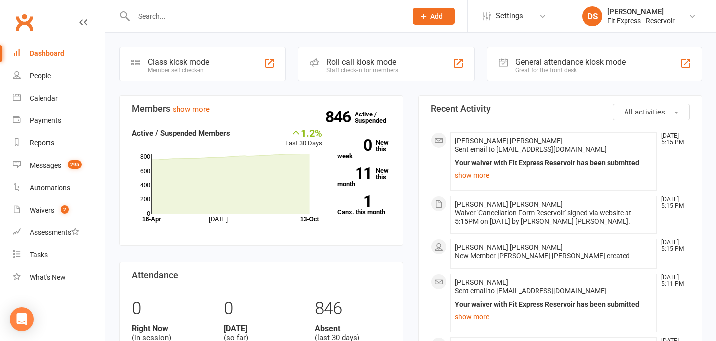
click at [26, 30] on link "Clubworx" at bounding box center [24, 22] width 25 height 25
click at [31, 13] on link "Clubworx" at bounding box center [24, 22] width 25 height 25
click at [619, 18] on div "Fit Express - Reservoir" at bounding box center [641, 20] width 68 height 9
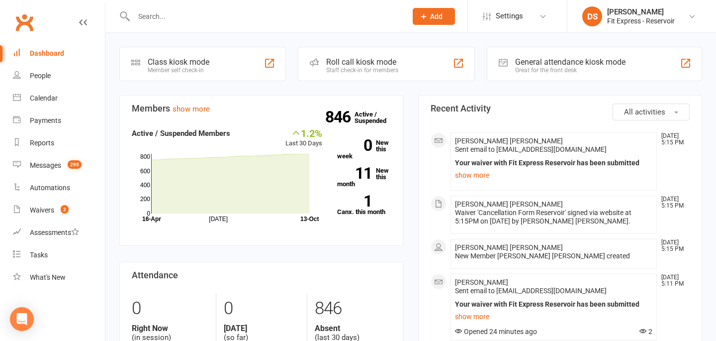
click at [26, 19] on link "Clubworx" at bounding box center [24, 22] width 25 height 25
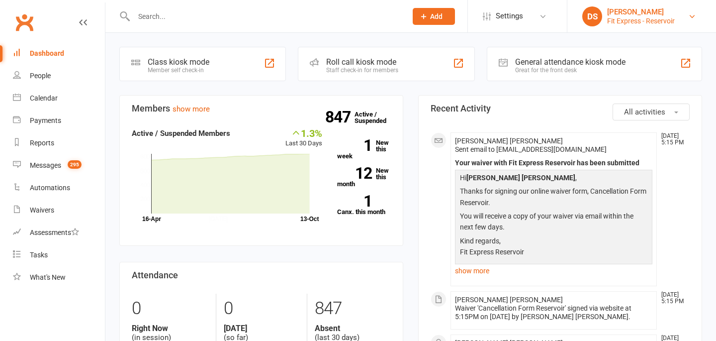
click at [625, 15] on div "[PERSON_NAME]" at bounding box center [641, 11] width 68 height 9
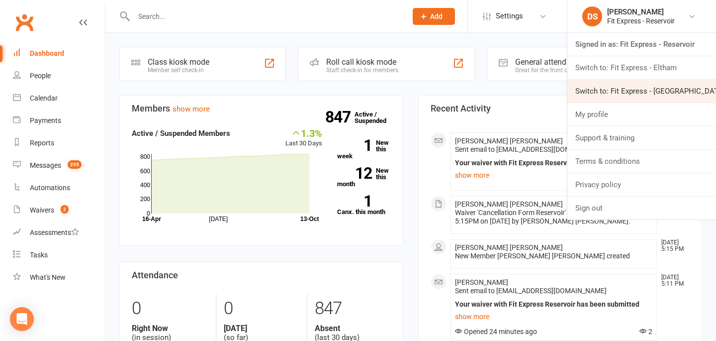
click at [639, 88] on link "Switch to: Fit Express - [GEOGRAPHIC_DATA]" at bounding box center [641, 91] width 149 height 23
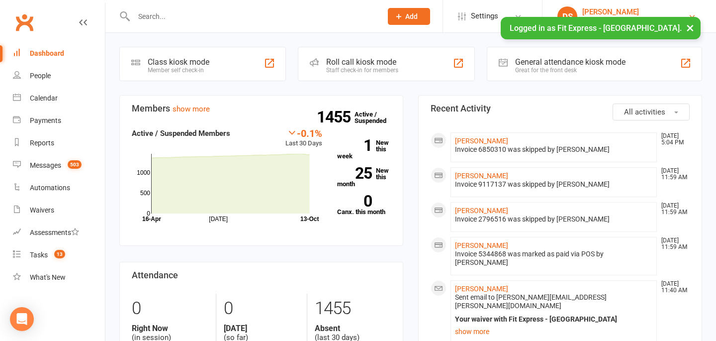
click at [634, 9] on div "[PERSON_NAME]" at bounding box center [635, 11] width 106 height 9
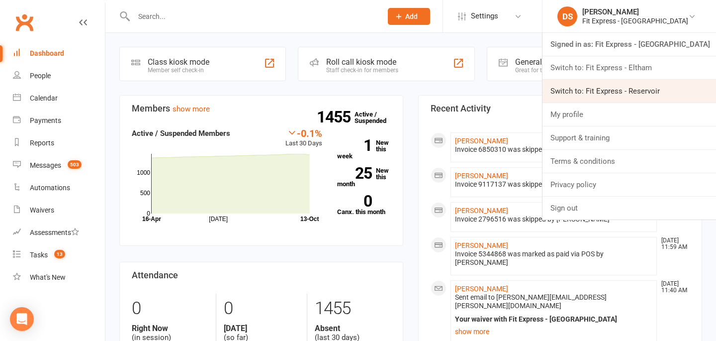
click at [629, 86] on link "Switch to: Fit Express - Reservoir" at bounding box center [629, 91] width 174 height 23
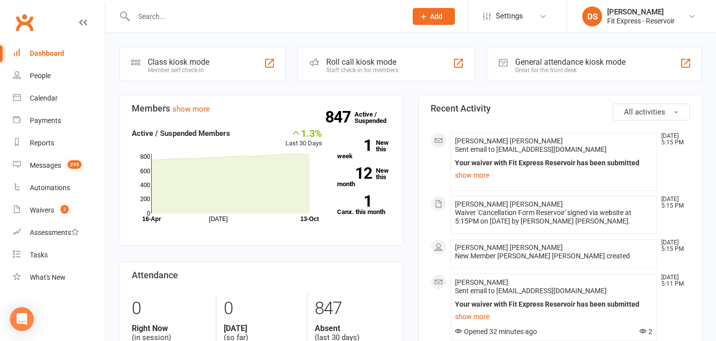
click at [14, 24] on link "Clubworx" at bounding box center [24, 22] width 25 height 25
click at [16, 13] on link "Clubworx" at bounding box center [24, 22] width 25 height 25
click at [193, 20] on input "text" at bounding box center [265, 16] width 269 height 14
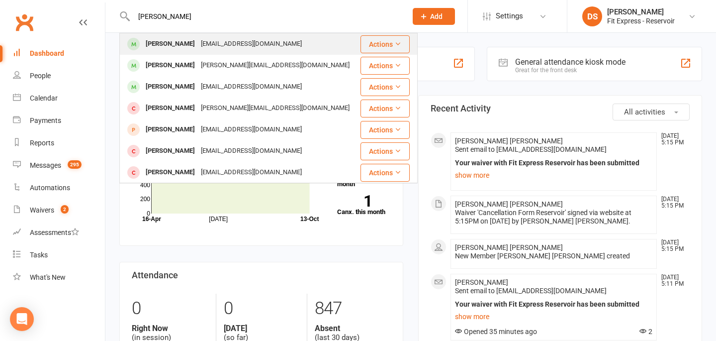
type input "paula"
click at [178, 45] on div "Paula londono" at bounding box center [170, 44] width 55 height 14
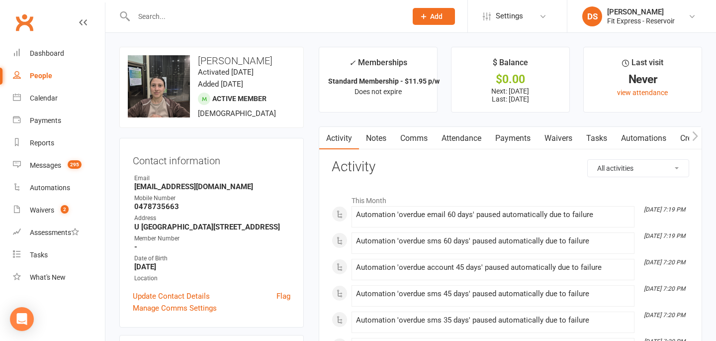
click at [371, 135] on link "Notes" at bounding box center [376, 138] width 34 height 23
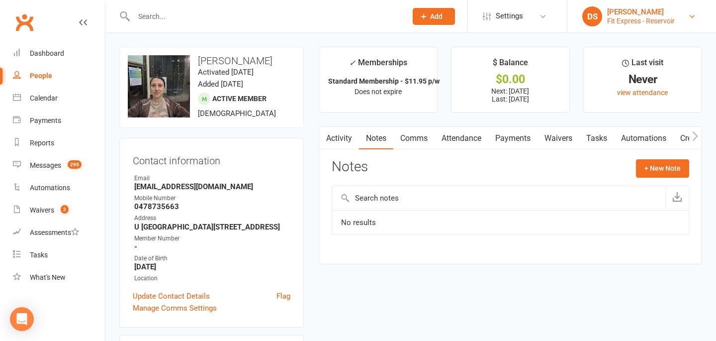
click at [622, 21] on div "Fit Express - Reservoir" at bounding box center [641, 20] width 68 height 9
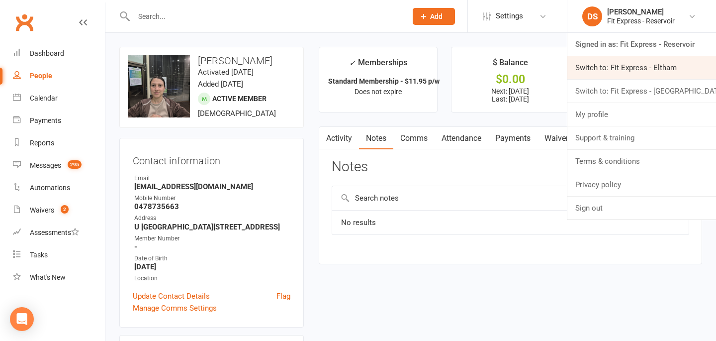
click at [624, 62] on link "Switch to: Fit Express - Eltham" at bounding box center [641, 67] width 149 height 23
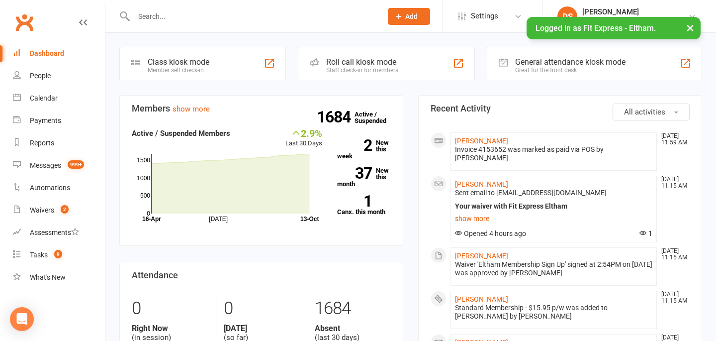
click at [182, 16] on input "text" at bounding box center [253, 16] width 244 height 14
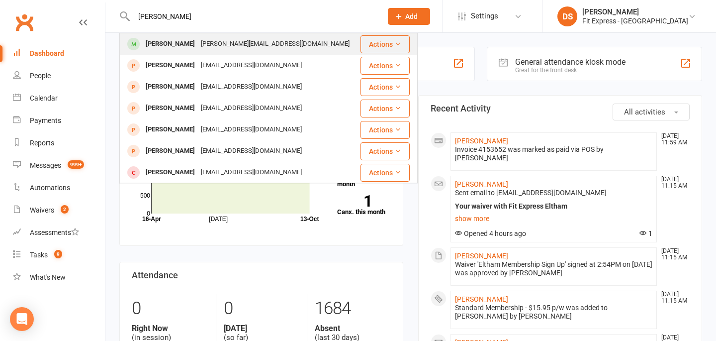
type input "glenn kelly"
click at [155, 45] on div "Glenn Kelly" at bounding box center [170, 44] width 55 height 14
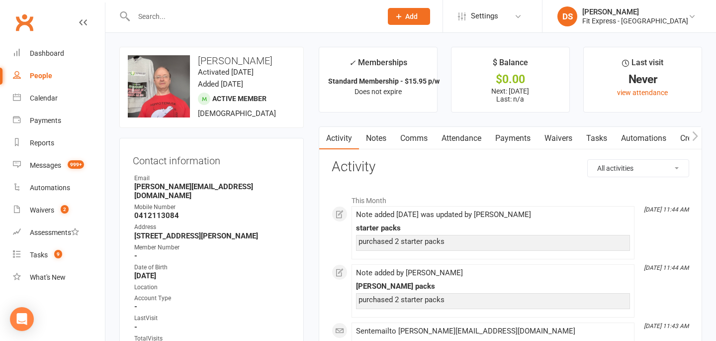
click at [22, 18] on link "Clubworx" at bounding box center [24, 22] width 25 height 25
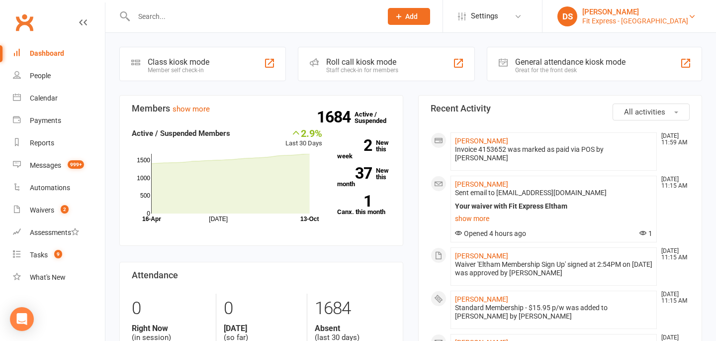
click at [618, 9] on div "[PERSON_NAME]" at bounding box center [635, 11] width 106 height 9
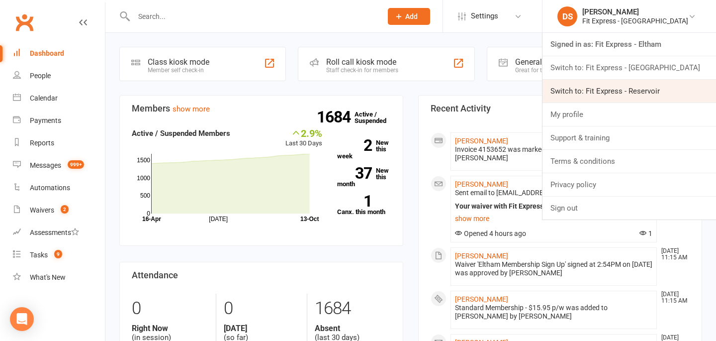
click at [625, 95] on link "Switch to: Fit Express - Reservoir" at bounding box center [629, 91] width 174 height 23
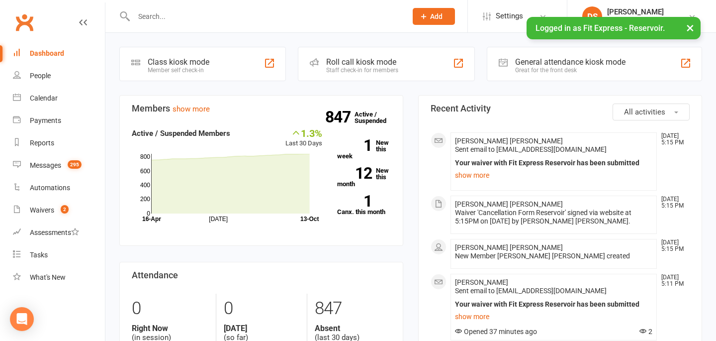
click at [335, 18] on input "text" at bounding box center [265, 16] width 269 height 14
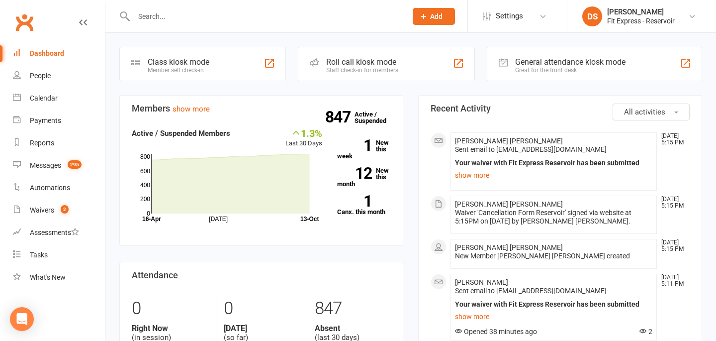
click at [279, 19] on input "text" at bounding box center [265, 16] width 269 height 14
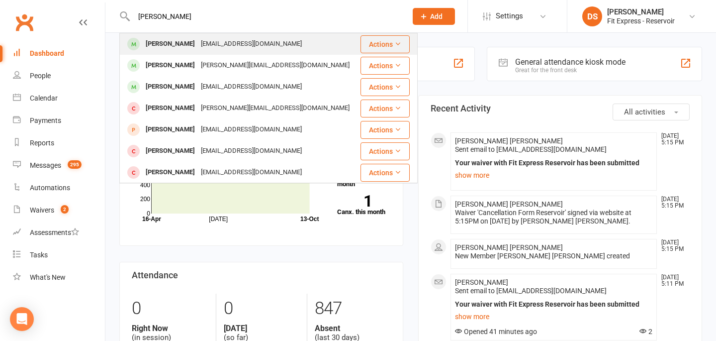
type input "paula"
click at [266, 43] on div "paulalondono5@hotmail.com" at bounding box center [251, 44] width 107 height 14
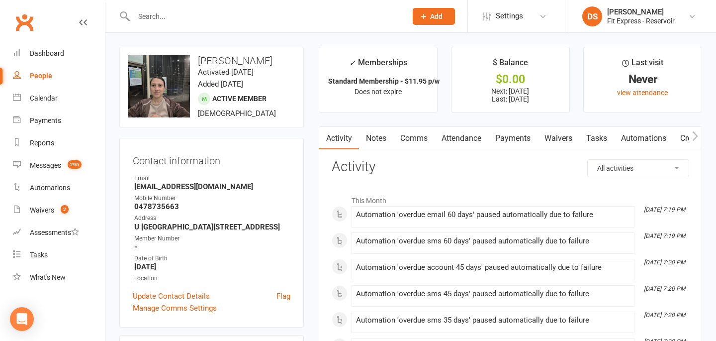
click at [382, 137] on link "Notes" at bounding box center [376, 138] width 34 height 23
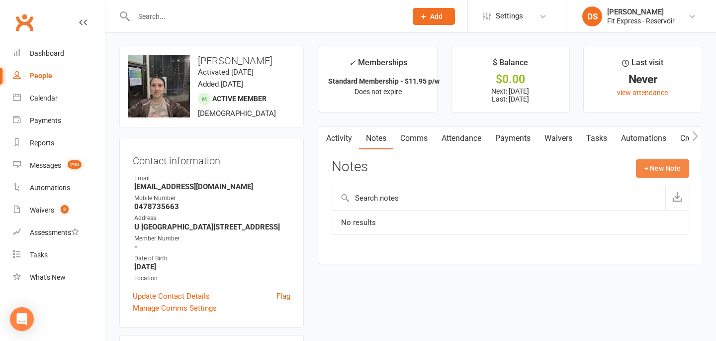
click at [662, 164] on button "+ New Note" at bounding box center [662, 168] width 53 height 18
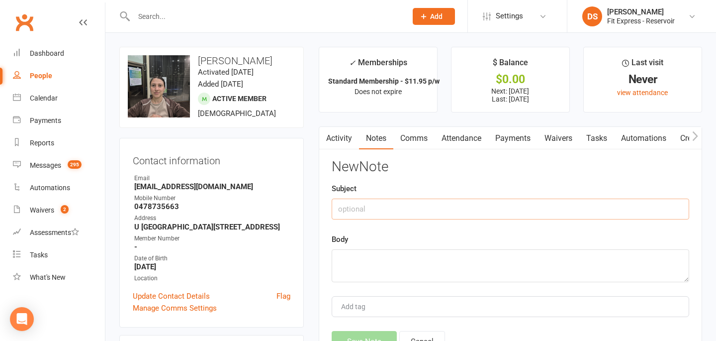
click at [460, 211] on input "text" at bounding box center [510, 208] width 357 height 21
type input "Fees owed to cancel"
click at [417, 264] on textarea at bounding box center [510, 265] width 357 height 33
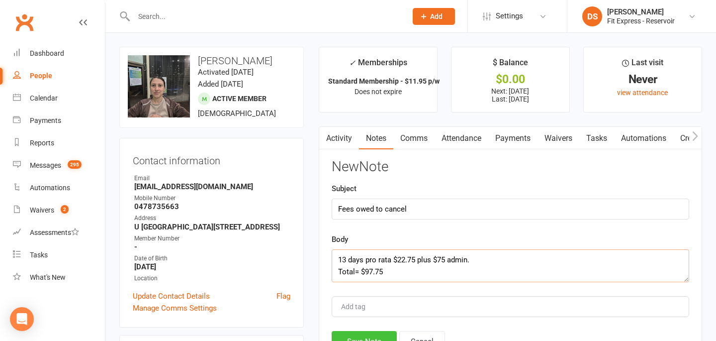
type textarea "13 days pro rata $22.75 plus $75 admin. Total= $97.75"
click at [381, 333] on button "Save Note" at bounding box center [364, 341] width 65 height 21
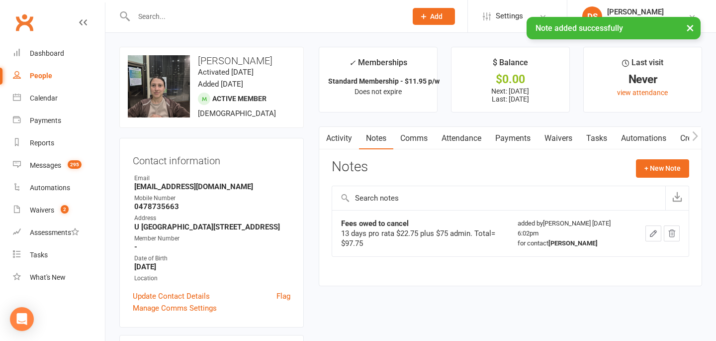
click at [513, 131] on link "Payments" at bounding box center [512, 138] width 49 height 23
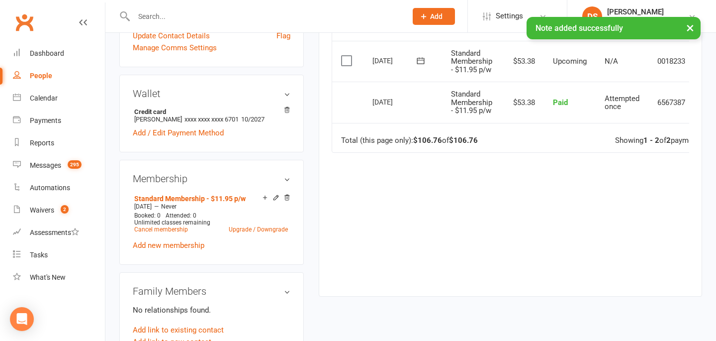
scroll to position [267, 0]
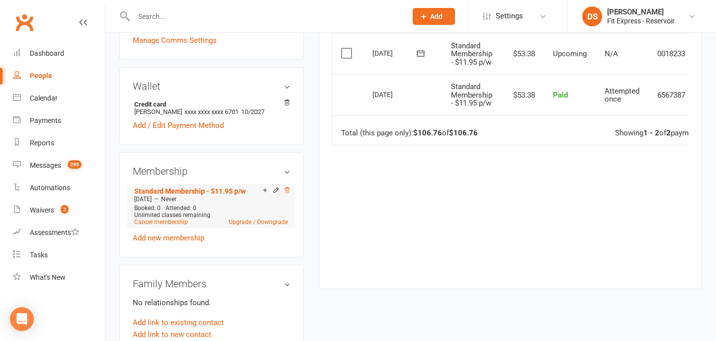
click at [287, 193] on icon at bounding box center [286, 189] width 7 height 7
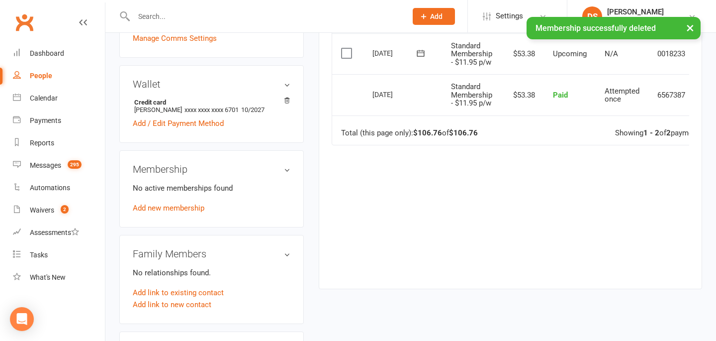
scroll to position [265, 0]
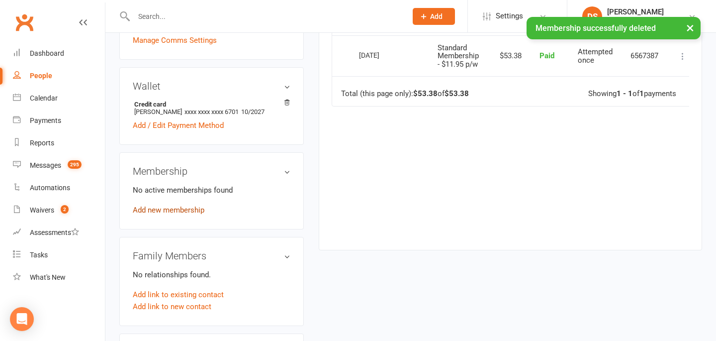
click at [173, 213] on link "Add new membership" at bounding box center [169, 209] width 72 height 9
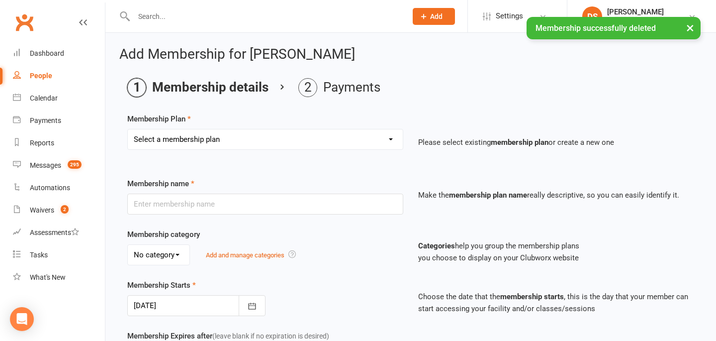
click at [183, 138] on select "Select a membership plan Create new Membership Plan $6.99 Lifetime $295 Annual …" at bounding box center [265, 139] width 275 height 20
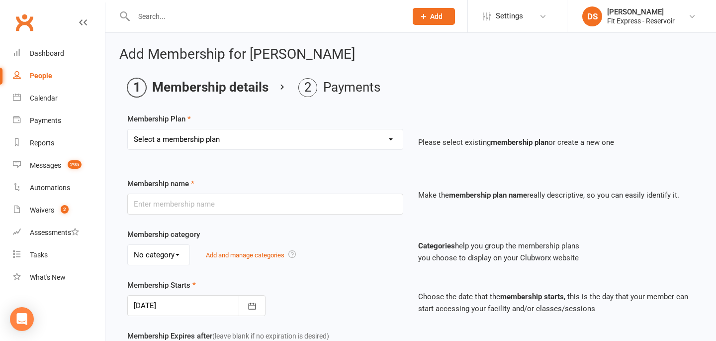
select select "21"
click at [128, 129] on select "Select a membership plan Create new Membership Plan $6.99 Lifetime $295 Annual …" at bounding box center [265, 139] width 275 height 20
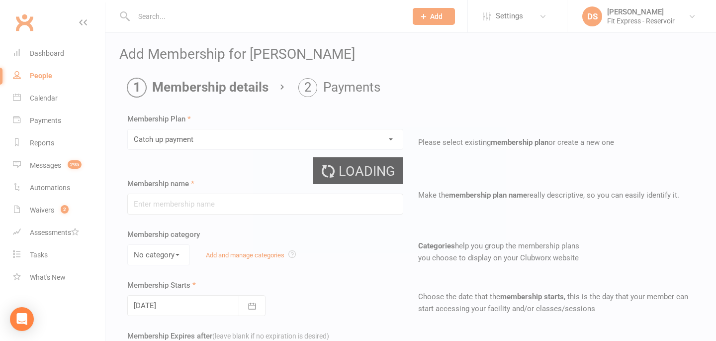
type input "Catch up payment"
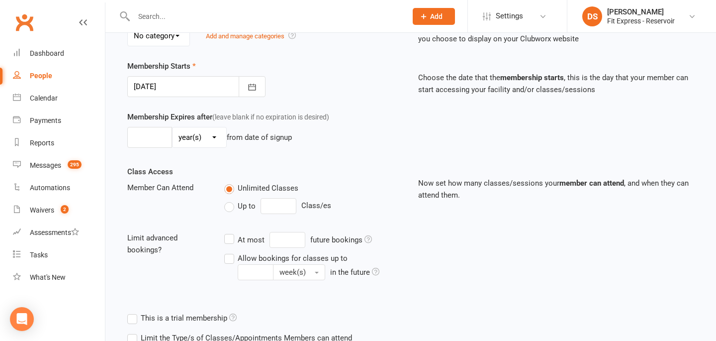
scroll to position [291, 0]
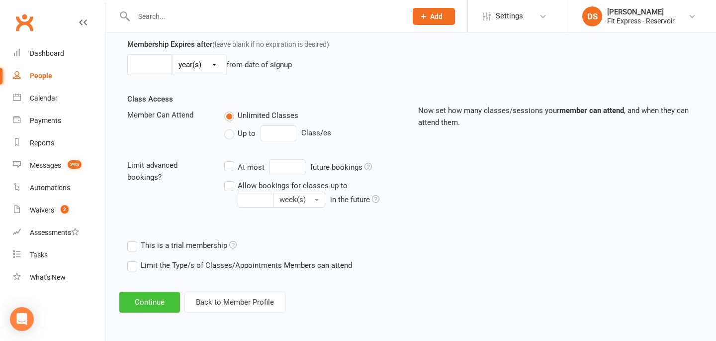
click at [142, 301] on button "Continue" at bounding box center [149, 301] width 61 height 21
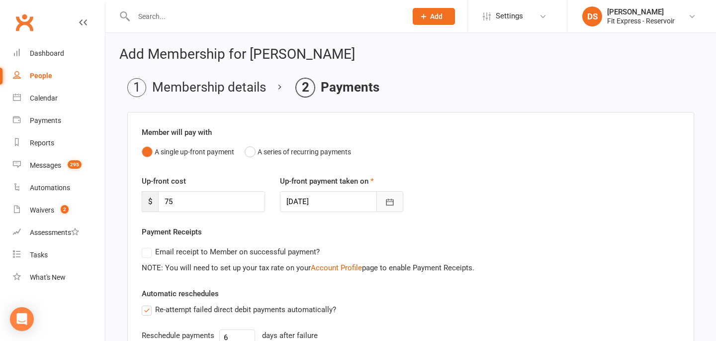
click at [392, 204] on icon "button" at bounding box center [390, 202] width 10 height 10
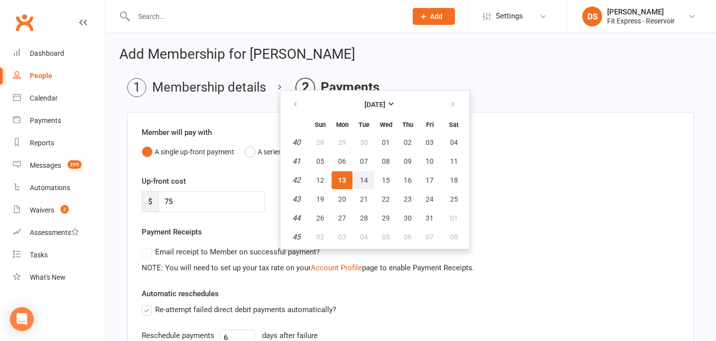
click at [365, 178] on span "14" at bounding box center [364, 180] width 8 height 8
type input "14 Oct 2025"
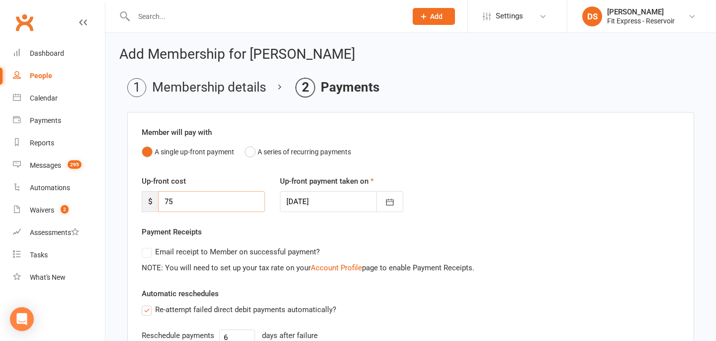
drag, startPoint x: 192, startPoint y: 202, endPoint x: 163, endPoint y: 200, distance: 29.4
click at [163, 200] on input "75" at bounding box center [211, 201] width 107 height 21
type input "97.75"
click at [278, 228] on div "Payment Receipts Email receipt to Member on successful payment? NOTE: You will …" at bounding box center [411, 250] width 538 height 48
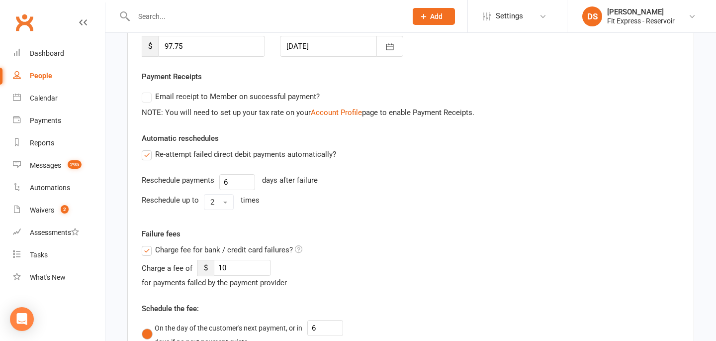
scroll to position [168, 0]
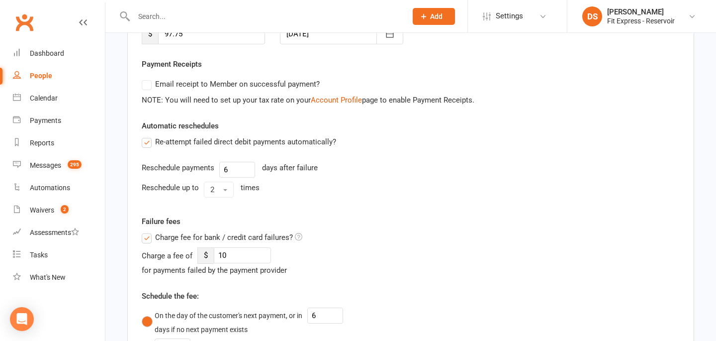
click at [173, 239] on span "Charge fee for bank / credit card failures?" at bounding box center [224, 236] width 138 height 10
click at [173, 231] on input "Charge fee for bank / credit card failures?" at bounding box center [222, 231] width 161 height 0
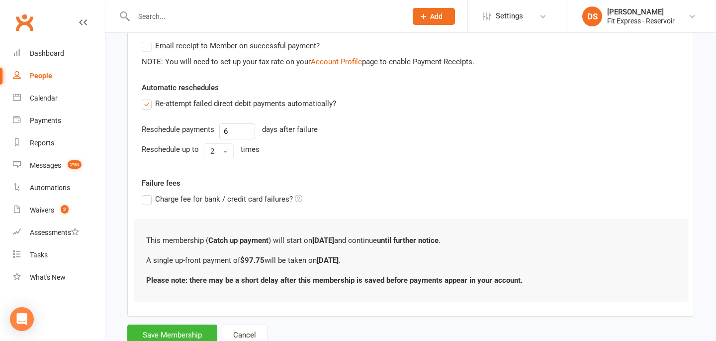
scroll to position [241, 0]
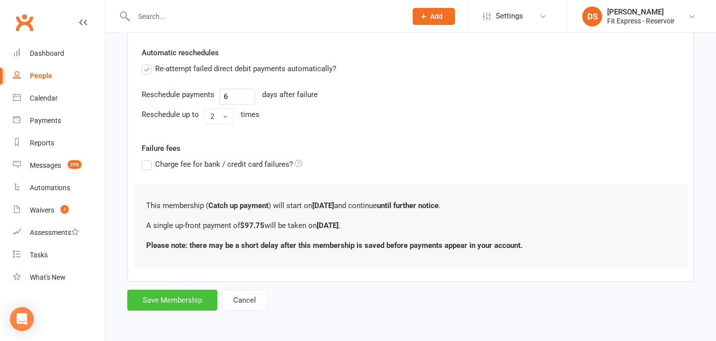
click at [181, 296] on button "Save Membership" at bounding box center [172, 299] width 90 height 21
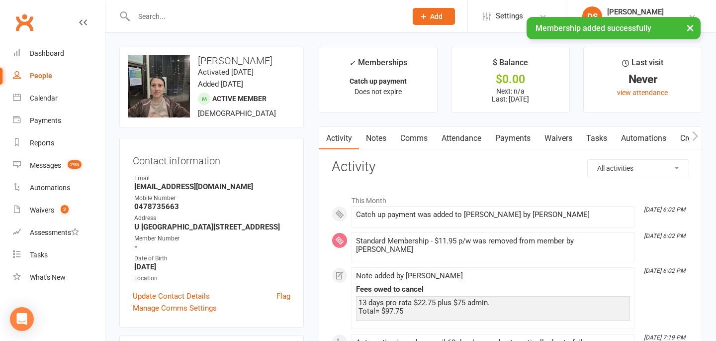
click at [371, 140] on link "Notes" at bounding box center [376, 138] width 34 height 23
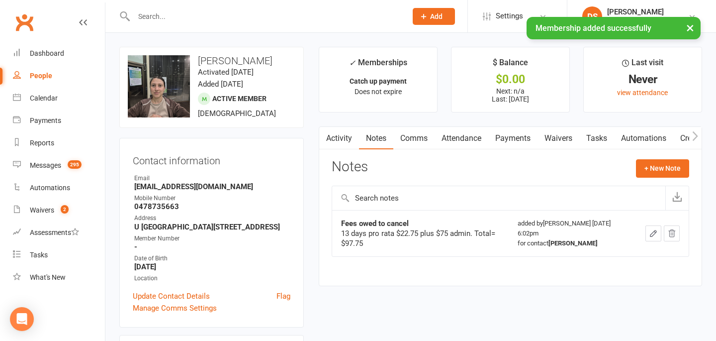
click at [502, 131] on link "Payments" at bounding box center [512, 138] width 49 height 23
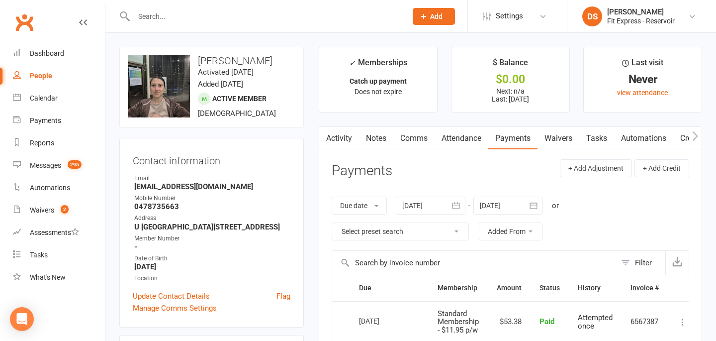
click at [514, 204] on div at bounding box center [508, 205] width 70 height 18
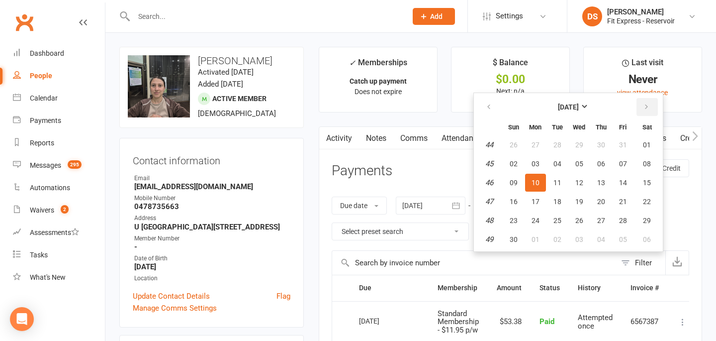
click at [644, 106] on icon "button" at bounding box center [646, 107] width 7 height 8
click at [641, 106] on button "button" at bounding box center [646, 107] width 21 height 18
click at [517, 146] on span "01" at bounding box center [514, 145] width 8 height 8
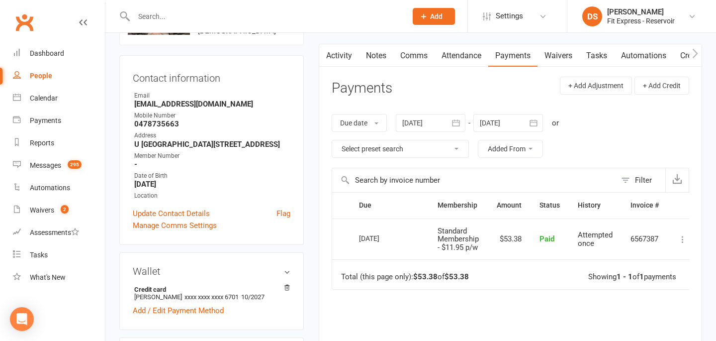
scroll to position [90, 0]
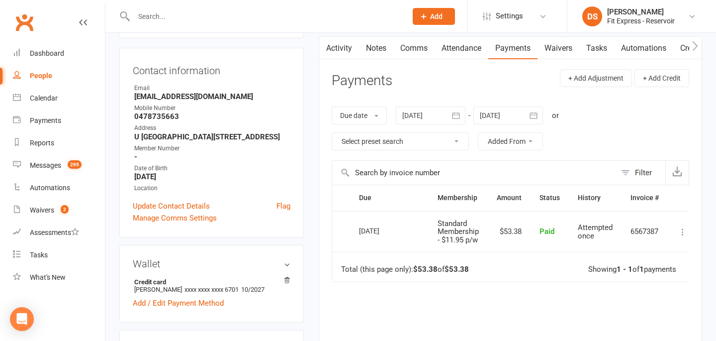
click at [500, 112] on div at bounding box center [508, 115] width 70 height 18
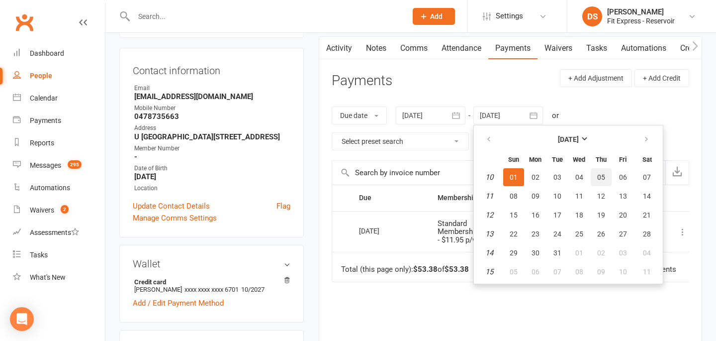
click at [605, 171] on button "05" at bounding box center [601, 177] width 21 height 18
type input "05 Mar 2026"
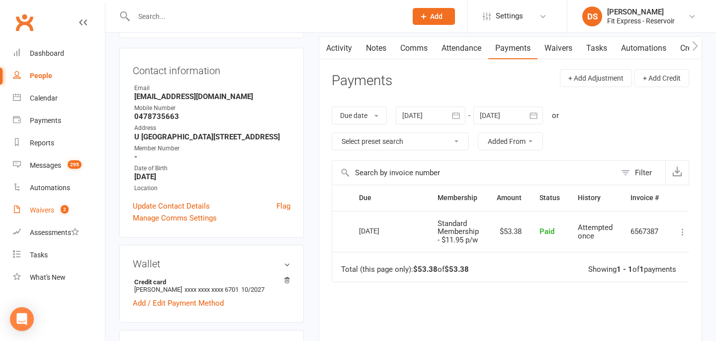
click at [50, 207] on div "Waivers" at bounding box center [42, 210] width 24 height 8
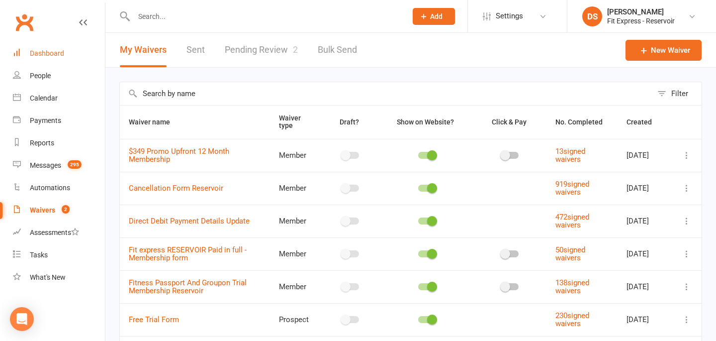
click at [46, 59] on link "Dashboard" at bounding box center [59, 53] width 92 height 22
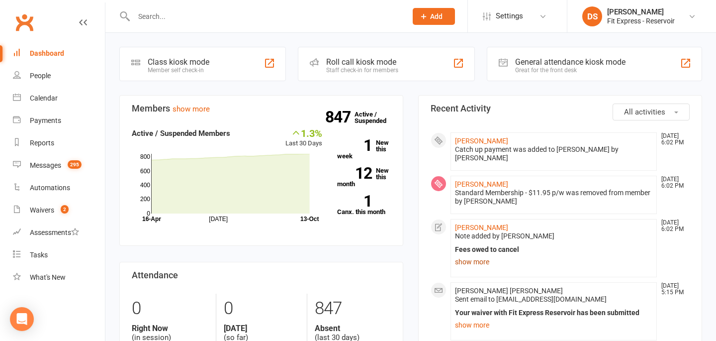
click at [465, 255] on link "show more" at bounding box center [553, 262] width 197 height 14
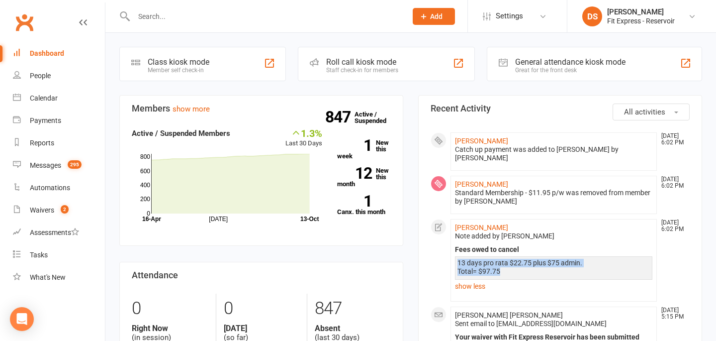
drag, startPoint x: 501, startPoint y: 260, endPoint x: 454, endPoint y: 255, distance: 47.1
click at [455, 256] on div "13 days pro rata $22.75 plus $75 admin. Total= $97.75 show less" at bounding box center [553, 274] width 197 height 37
copy div "13 days pro rata $22.75 plus $75 admin. Total= $97.75"
click at [26, 213] on link "Waivers 2" at bounding box center [59, 210] width 92 height 22
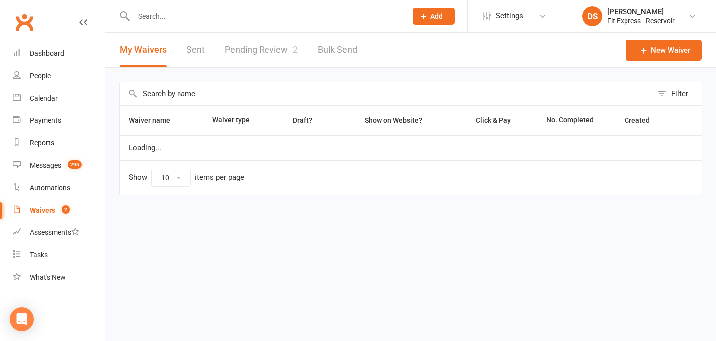
click at [249, 51] on link "Pending Review 2" at bounding box center [261, 50] width 73 height 34
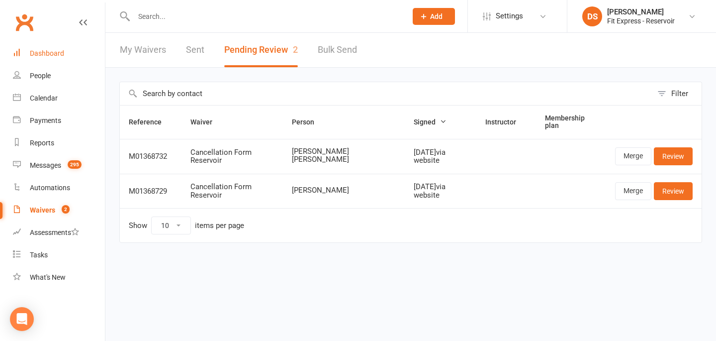
click at [49, 52] on div "Dashboard" at bounding box center [47, 53] width 34 height 8
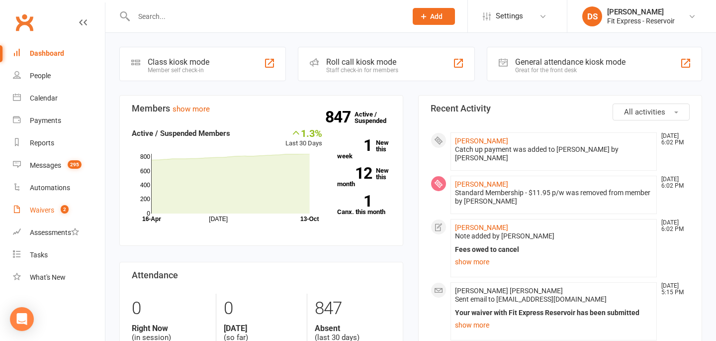
click at [24, 208] on link "Waivers 2" at bounding box center [59, 210] width 92 height 22
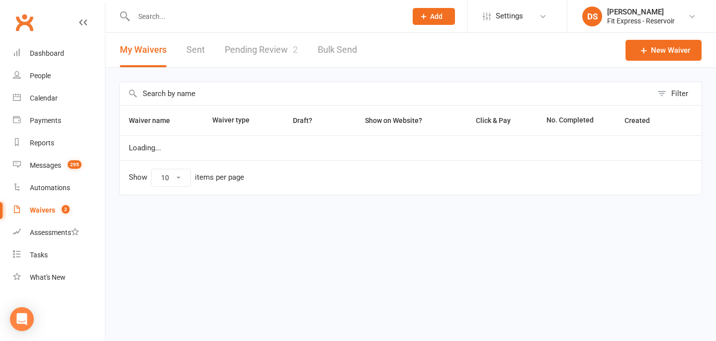
click at [251, 51] on link "Pending Review 2" at bounding box center [261, 50] width 73 height 34
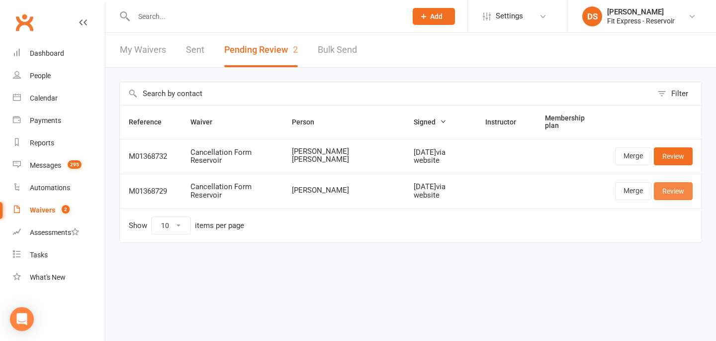
click at [664, 192] on link "Review" at bounding box center [673, 191] width 39 height 18
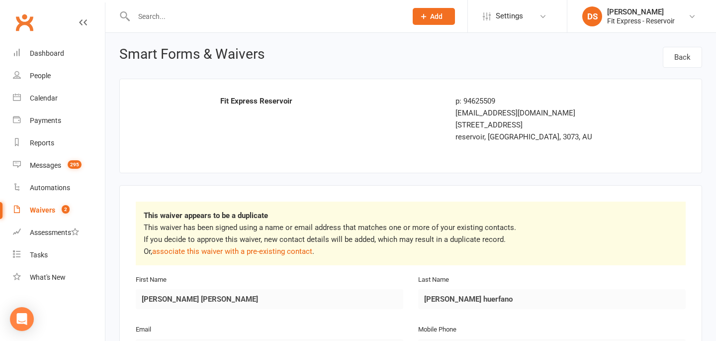
click at [287, 245] on p "This waiver has been signed using a name or email address that matches one or m…" at bounding box center [411, 239] width 534 height 36
click at [288, 250] on link "associate this waiver with a pre-existing contact" at bounding box center [232, 251] width 160 height 9
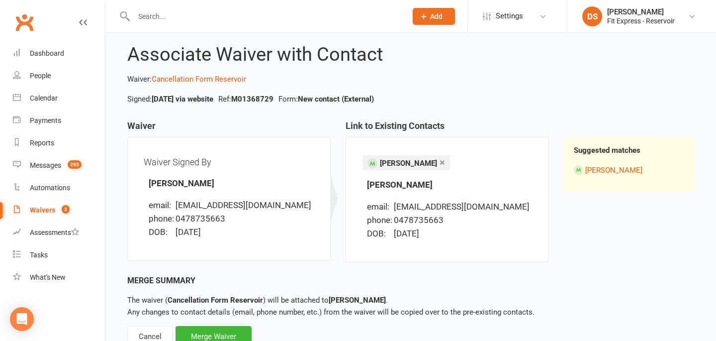
scroll to position [55, 0]
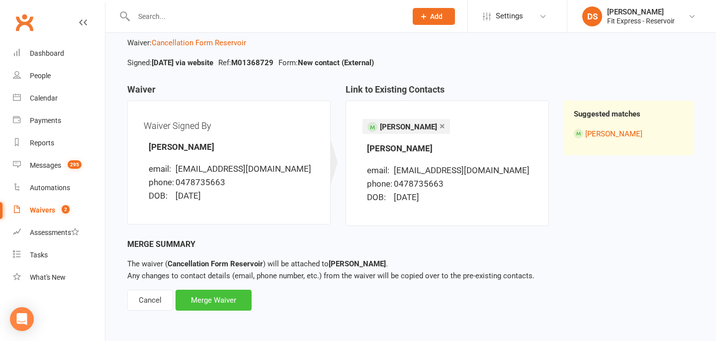
click at [231, 293] on div "Merge Waiver" at bounding box center [214, 299] width 76 height 21
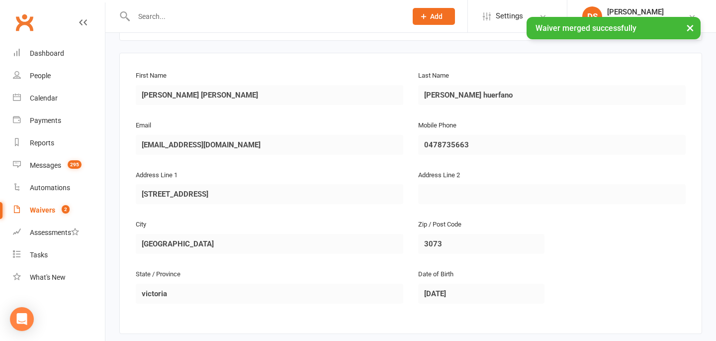
scroll to position [324, 0]
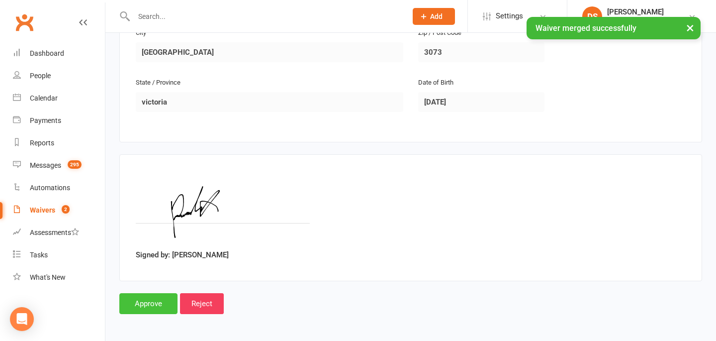
click at [150, 298] on input "Approve" at bounding box center [148, 303] width 58 height 21
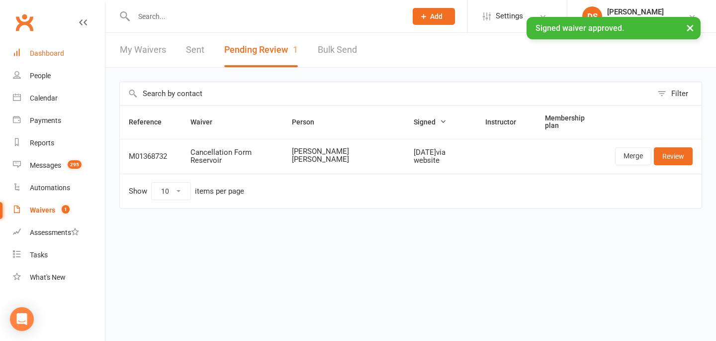
click at [55, 48] on link "Dashboard" at bounding box center [59, 53] width 92 height 22
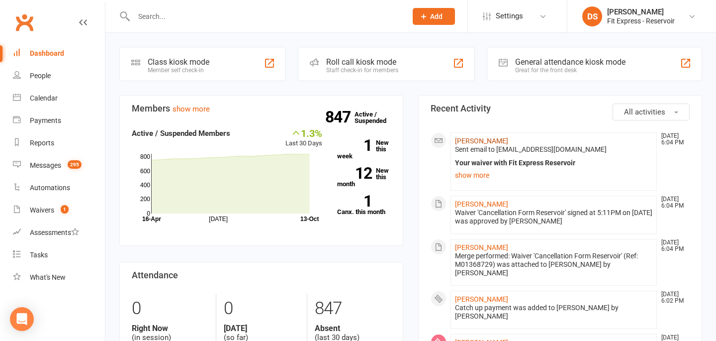
click at [473, 139] on link "[PERSON_NAME]" at bounding box center [481, 141] width 53 height 8
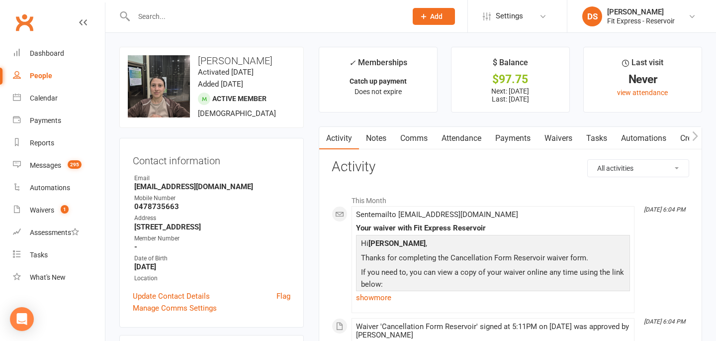
click at [537, 140] on link "Payments" at bounding box center [512, 138] width 49 height 23
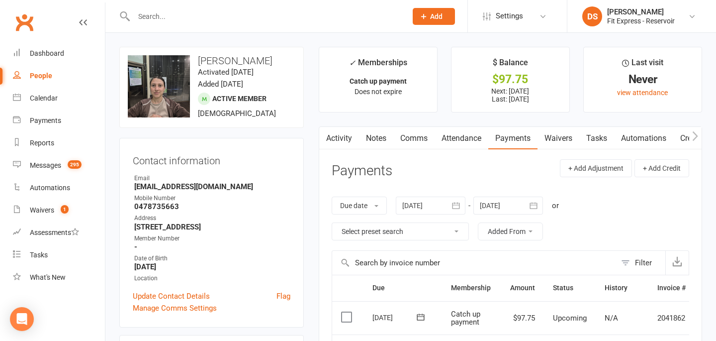
click at [553, 133] on link "Waivers" at bounding box center [558, 138] width 42 height 23
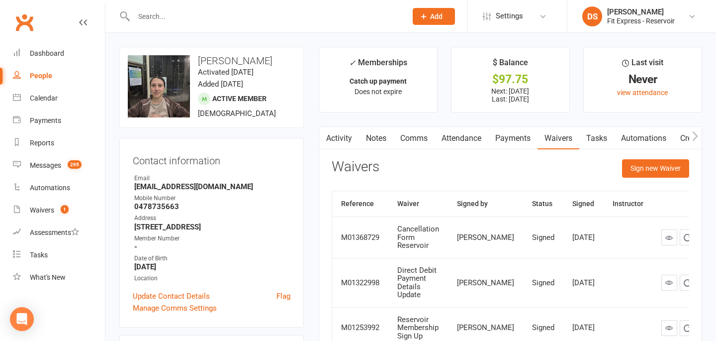
click at [517, 136] on link "Payments" at bounding box center [512, 138] width 49 height 23
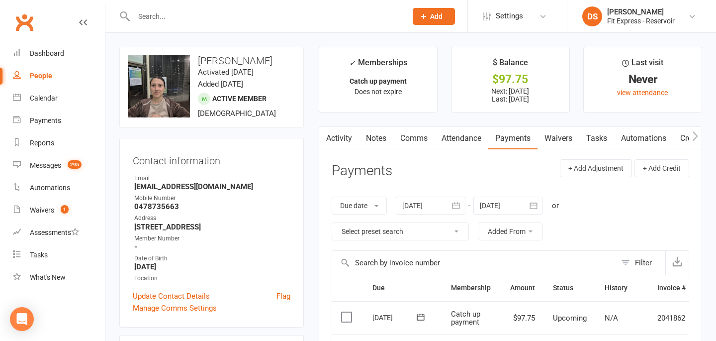
click at [555, 134] on link "Waivers" at bounding box center [558, 138] width 42 height 23
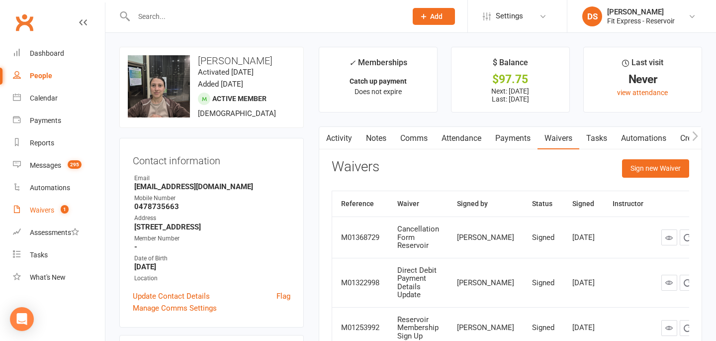
click at [43, 212] on div "Waivers" at bounding box center [42, 210] width 24 height 8
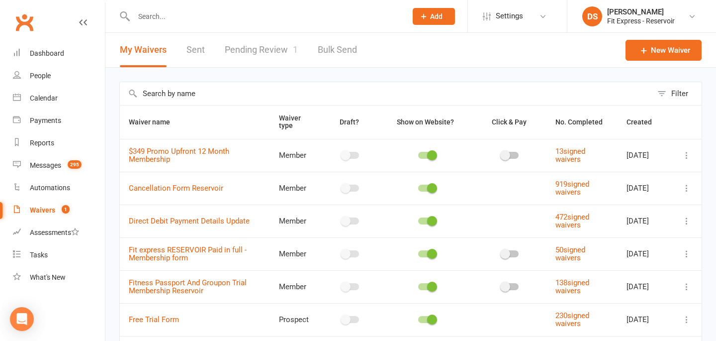
click at [274, 53] on link "Pending Review 1" at bounding box center [261, 50] width 73 height 34
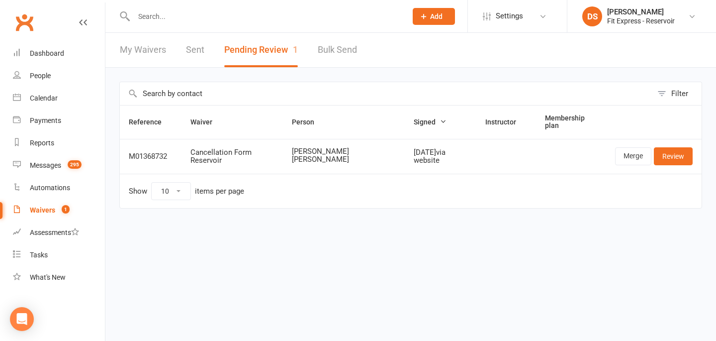
click at [199, 20] on input "text" at bounding box center [265, 16] width 269 height 14
type input "fernando"
click at [24, 29] on link "Clubworx" at bounding box center [24, 22] width 25 height 25
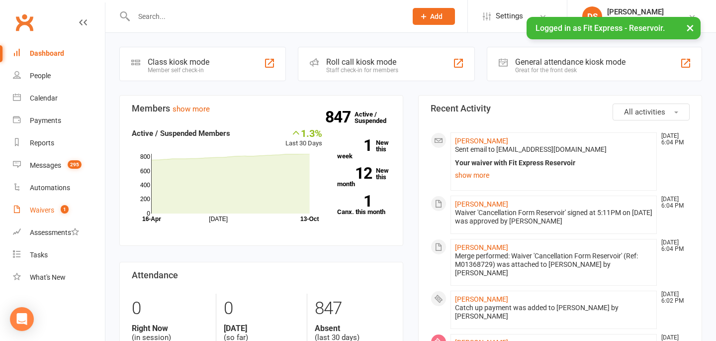
click at [53, 205] on link "Waivers 1" at bounding box center [59, 210] width 92 height 22
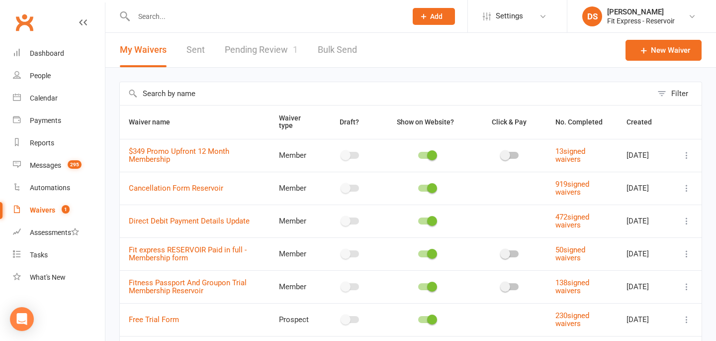
click at [244, 43] on link "Pending Review 1" at bounding box center [261, 50] width 73 height 34
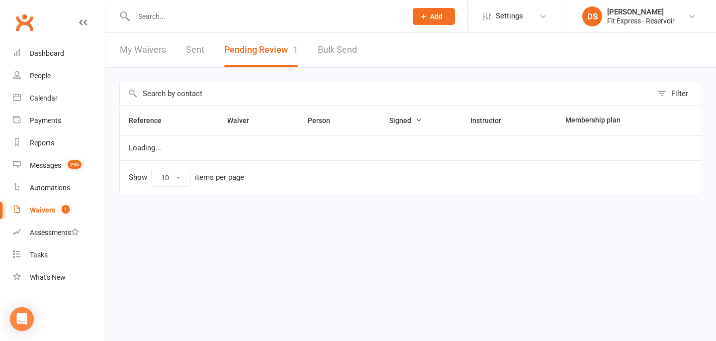
click at [196, 20] on input "text" at bounding box center [265, 16] width 269 height 14
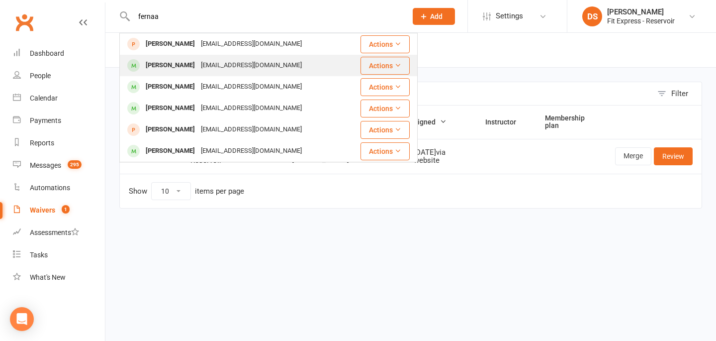
type input "fernaa"
click at [188, 58] on div "Fernando Angarita fernandoangarita088@hotmail.com" at bounding box center [233, 65] width 227 height 20
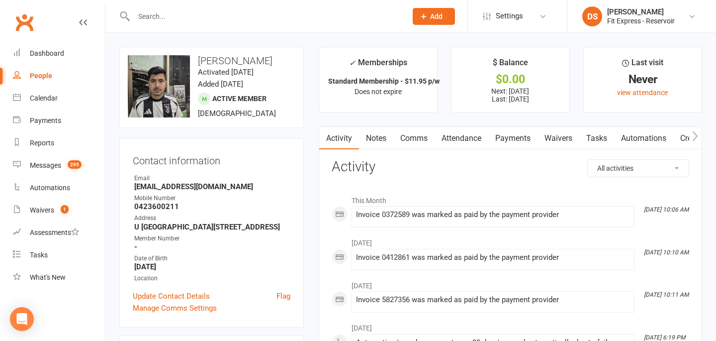
click at [377, 138] on link "Notes" at bounding box center [376, 138] width 34 height 23
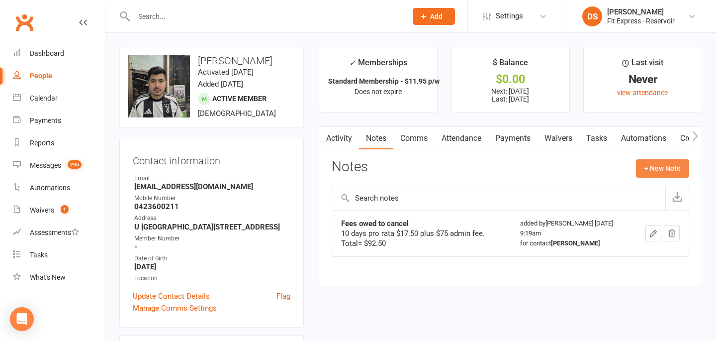
click at [649, 164] on button "+ New Note" at bounding box center [662, 168] width 53 height 18
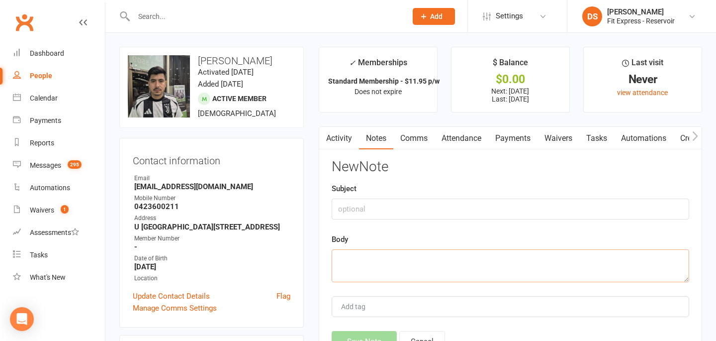
click at [418, 266] on textarea at bounding box center [510, 265] width 357 height 33
paste textarea "13 days pro rata $22.75 plus $75 admin. Total= $97.75"
type textarea "13 days pro rata $22.75 plus $75 admin. Total= $97.75"
click at [353, 210] on input "text" at bounding box center [510, 208] width 357 height 21
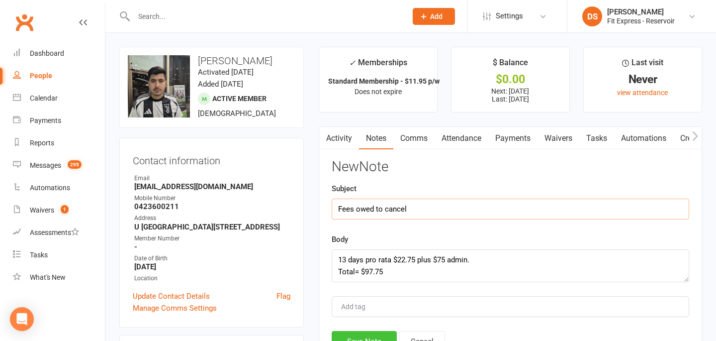
type input "Fees owed to cancel"
click at [371, 337] on button "Save Note" at bounding box center [364, 341] width 65 height 21
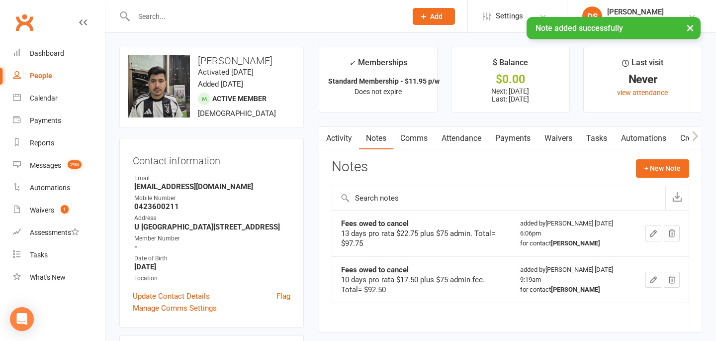
click at [543, 127] on link "Waivers" at bounding box center [558, 138] width 42 height 23
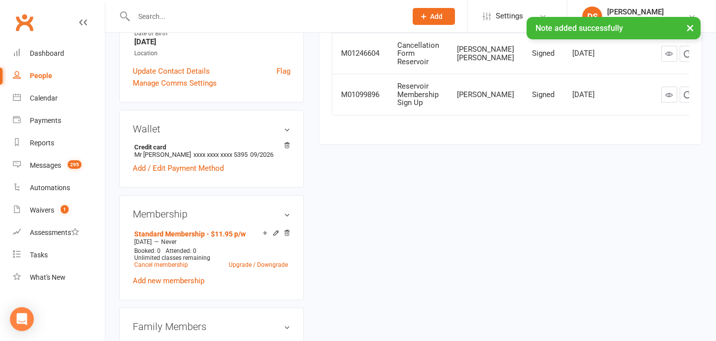
scroll to position [375, 0]
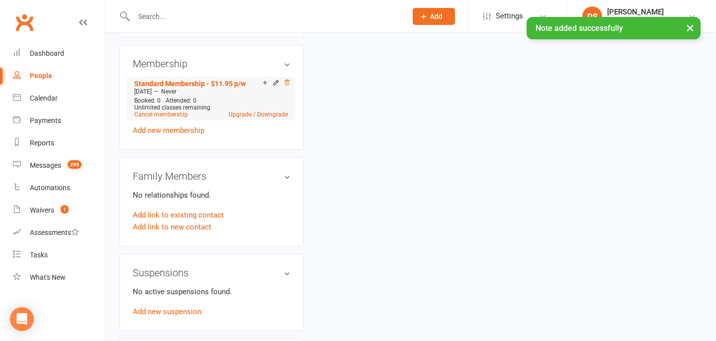
click at [286, 85] on icon at bounding box center [286, 82] width 5 height 5
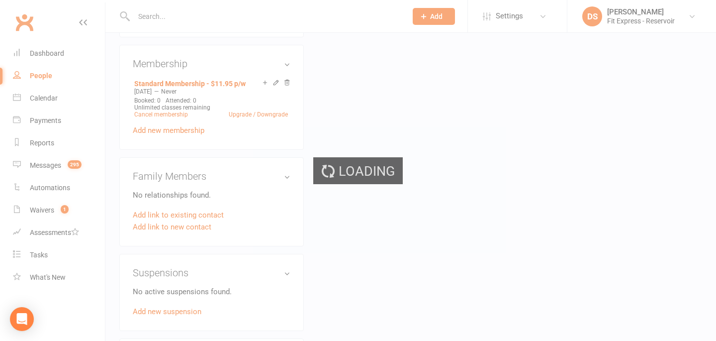
scroll to position [373, 0]
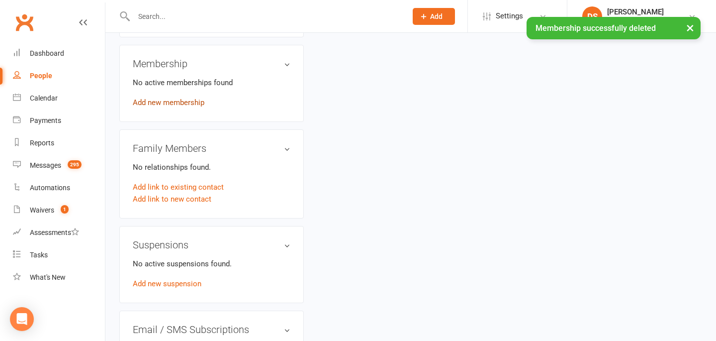
click at [190, 107] on link "Add new membership" at bounding box center [169, 102] width 72 height 9
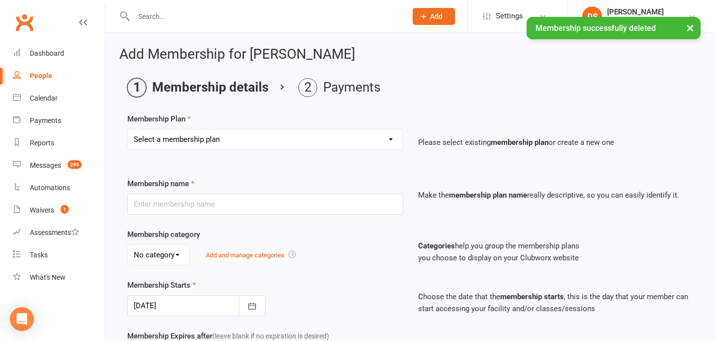
click at [298, 132] on select "Select a membership plan Create new Membership Plan $6.99 Lifetime $295 Annual …" at bounding box center [265, 139] width 275 height 20
select select "21"
click at [128, 129] on select "Select a membership plan Create new Membership Plan $6.99 Lifetime $295 Annual …" at bounding box center [265, 139] width 275 height 20
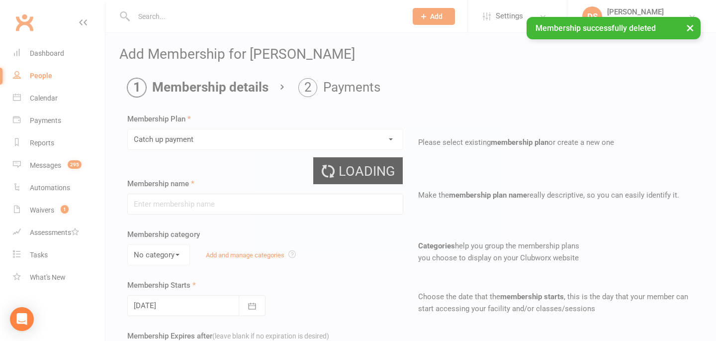
type input "Catch up payment"
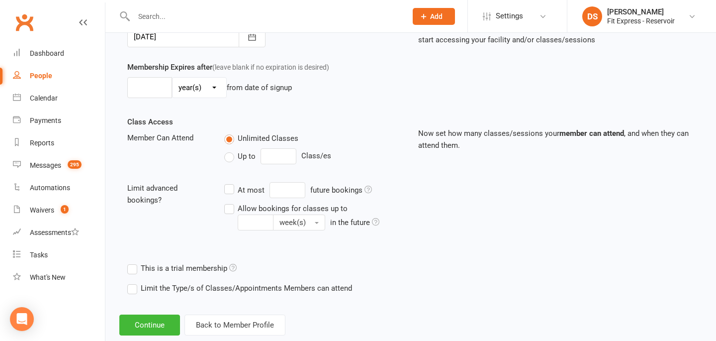
scroll to position [291, 0]
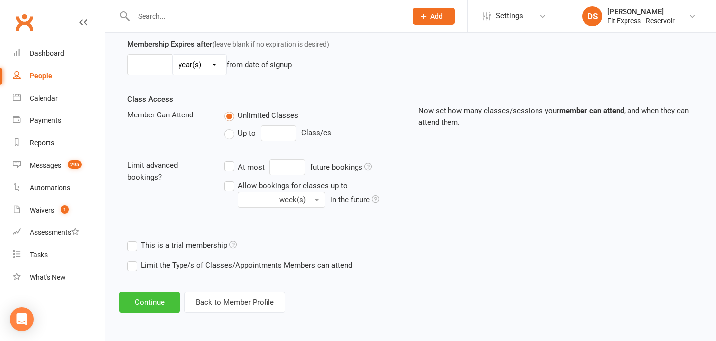
click at [150, 305] on button "Continue" at bounding box center [149, 301] width 61 height 21
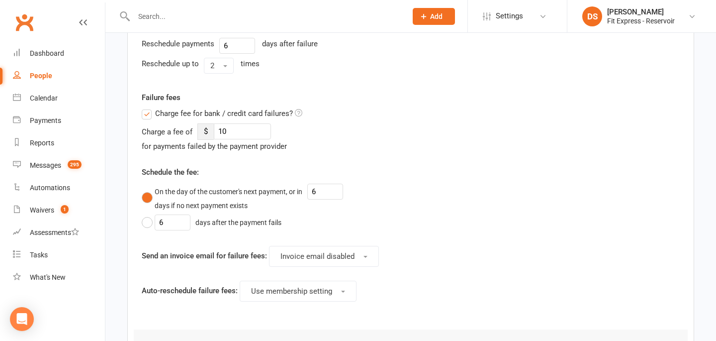
scroll to position [0, 0]
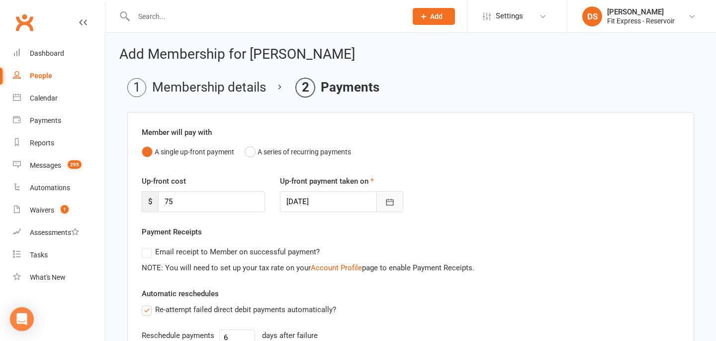
click at [395, 204] on button "button" at bounding box center [389, 201] width 27 height 21
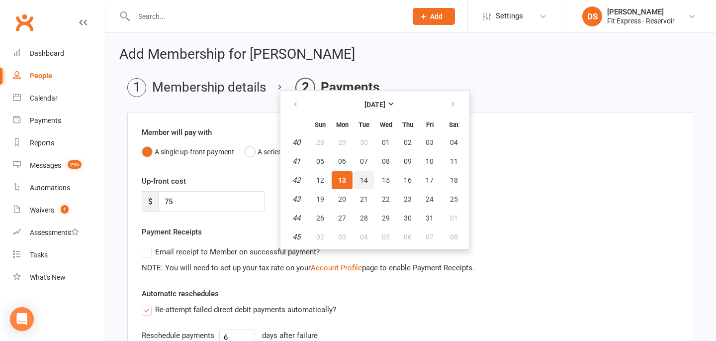
click at [361, 177] on span "14" at bounding box center [364, 180] width 8 height 8
type input "[DATE]"
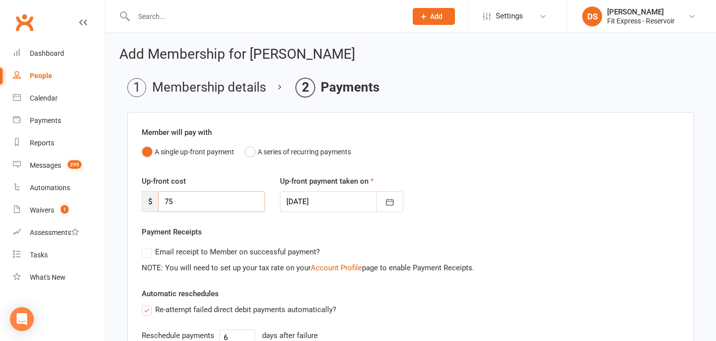
drag, startPoint x: 208, startPoint y: 200, endPoint x: 144, endPoint y: 197, distance: 64.2
click at [143, 198] on div "$ 75" at bounding box center [203, 201] width 123 height 21
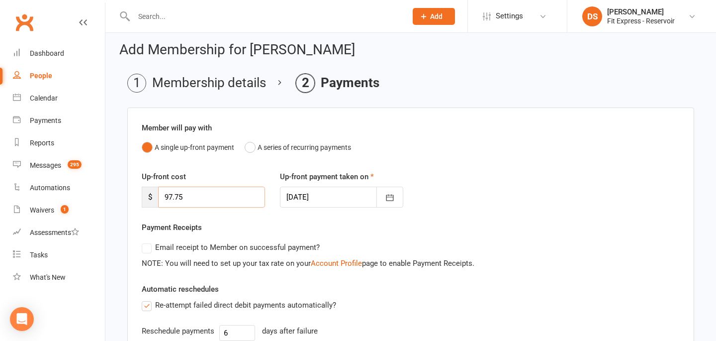
scroll to position [8, 0]
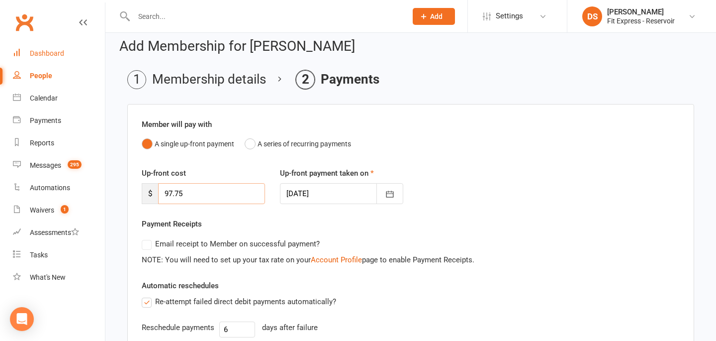
type input "97.75"
click at [42, 52] on div "Dashboard" at bounding box center [47, 53] width 34 height 8
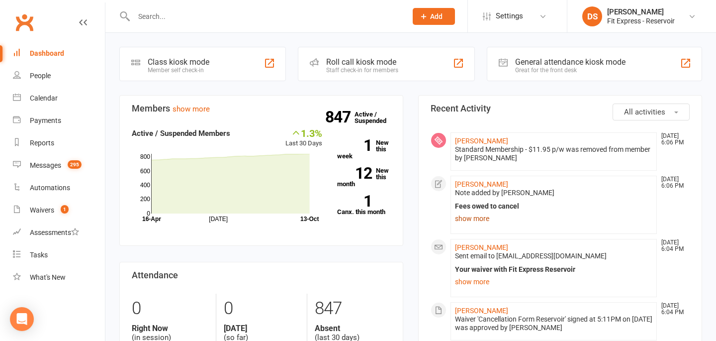
click at [480, 213] on link "show more" at bounding box center [553, 218] width 197 height 14
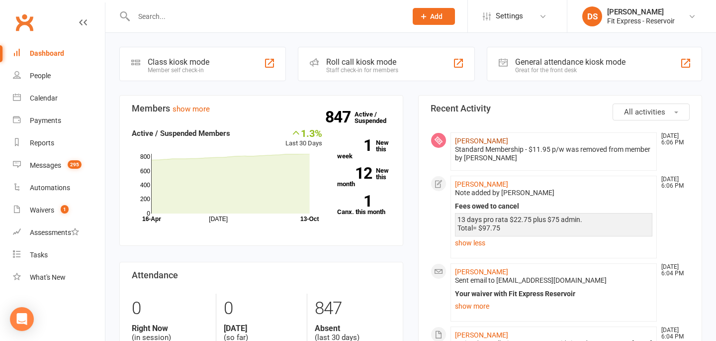
click at [464, 138] on link "[PERSON_NAME]" at bounding box center [481, 141] width 53 height 8
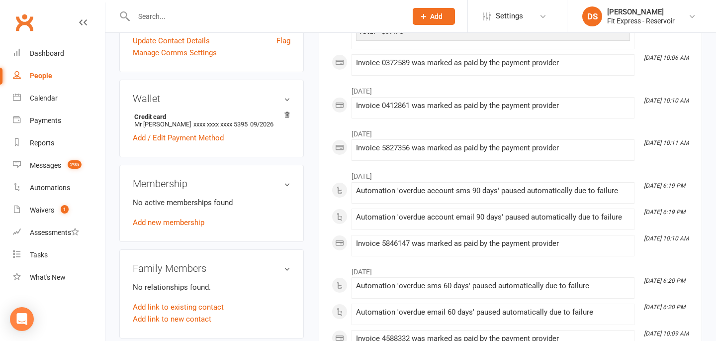
scroll to position [277, 0]
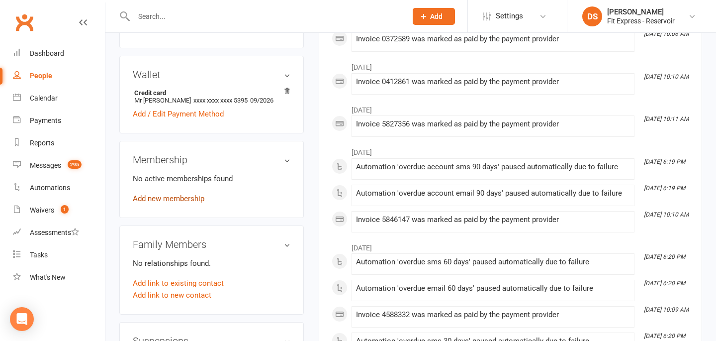
click at [152, 203] on link "Add new membership" at bounding box center [169, 198] width 72 height 9
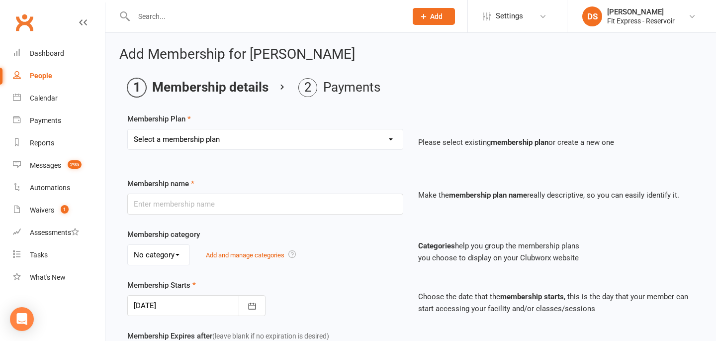
click at [196, 135] on select "Select a membership plan Create new Membership Plan $6.99 Lifetime $295 Annual …" at bounding box center [265, 139] width 275 height 20
select select "21"
click at [128, 129] on select "Select a membership plan Create new Membership Plan $6.99 Lifetime $295 Annual …" at bounding box center [265, 139] width 275 height 20
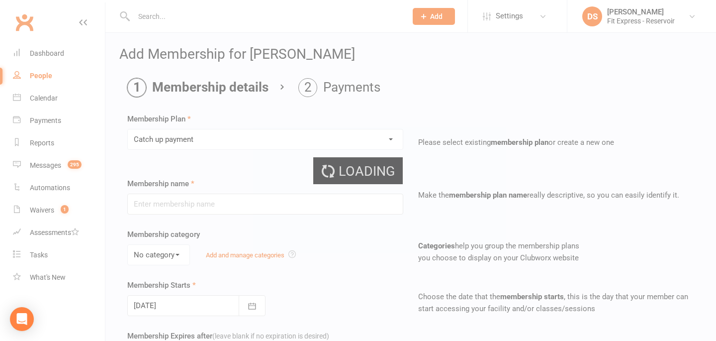
type input "Catch up payment"
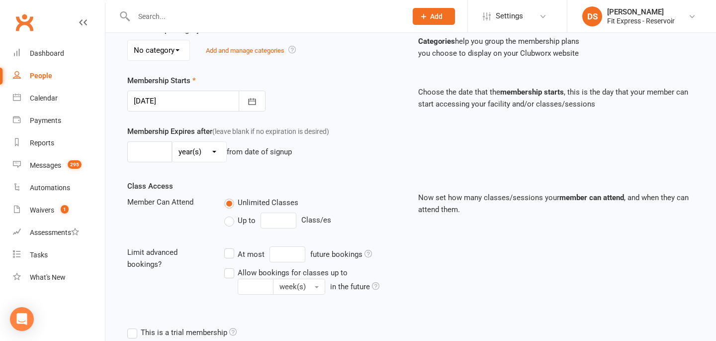
scroll to position [291, 0]
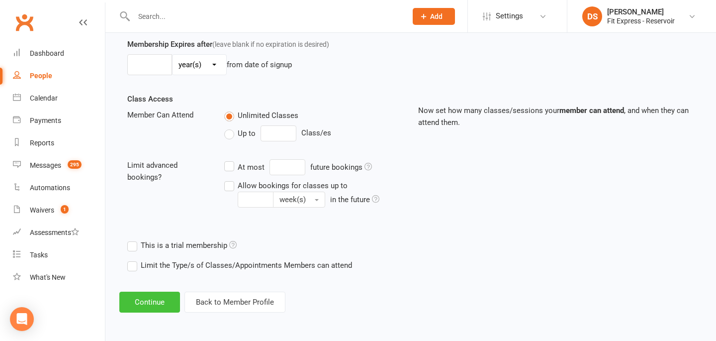
click at [159, 296] on button "Continue" at bounding box center [149, 301] width 61 height 21
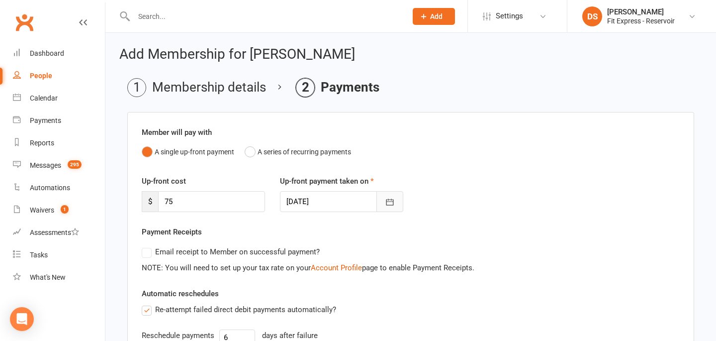
click at [388, 204] on icon "button" at bounding box center [390, 202] width 10 height 10
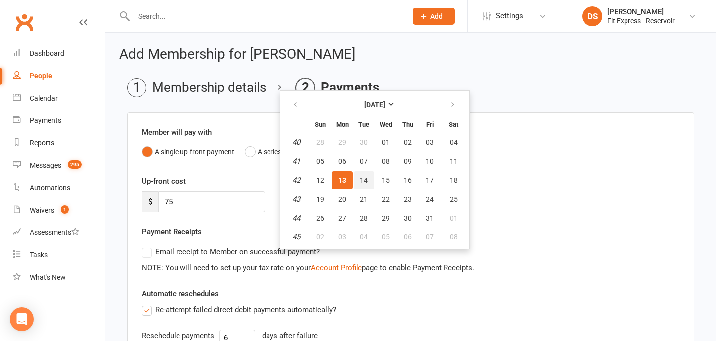
click at [361, 180] on span "14" at bounding box center [364, 180] width 8 height 8
type input "[DATE]"
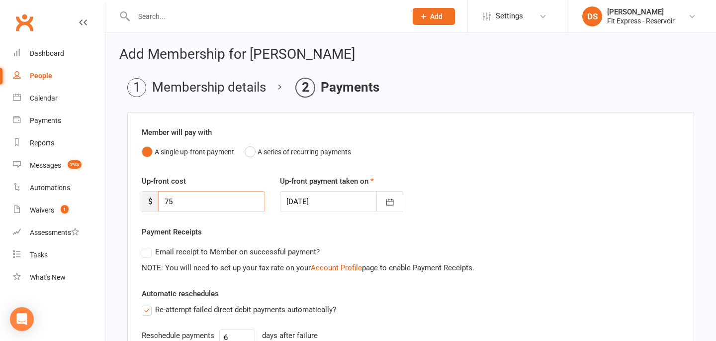
click at [234, 205] on input "75" at bounding box center [211, 201] width 107 height 21
type input "7"
type input "97.75"
click at [288, 232] on div "Payment Receipts Email receipt to Member on successful payment? NOTE: You will …" at bounding box center [411, 250] width 538 height 48
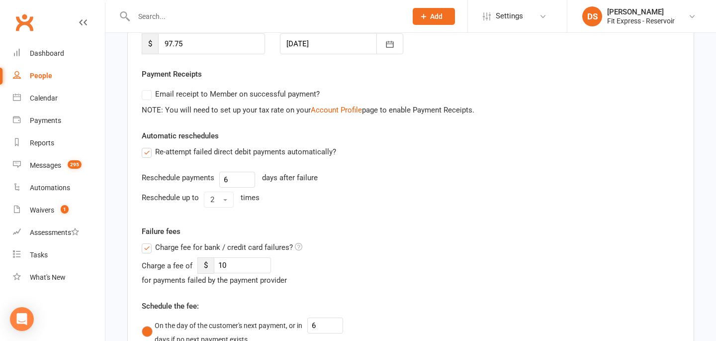
scroll to position [169, 0]
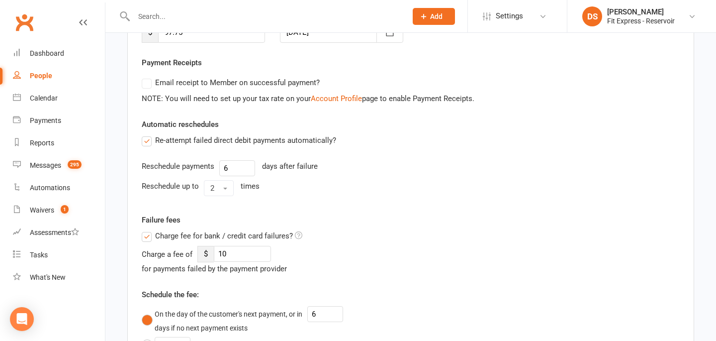
click at [221, 232] on span "Charge fee for bank / credit card failures?" at bounding box center [224, 235] width 138 height 10
click at [221, 230] on input "Charge fee for bank / credit card failures?" at bounding box center [222, 230] width 161 height 0
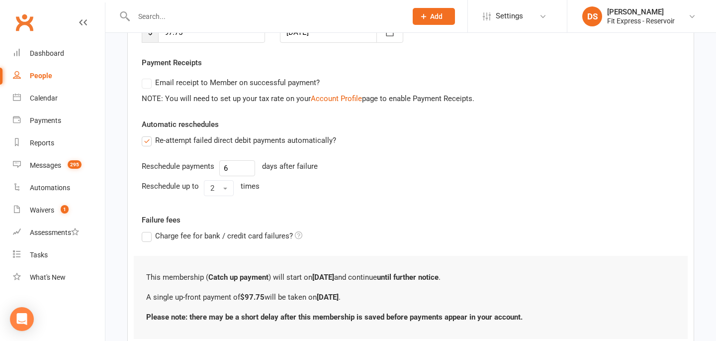
scroll to position [241, 0]
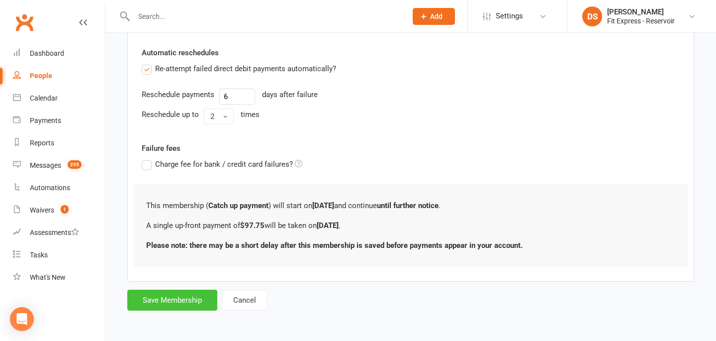
click at [188, 296] on button "Save Membership" at bounding box center [172, 299] width 90 height 21
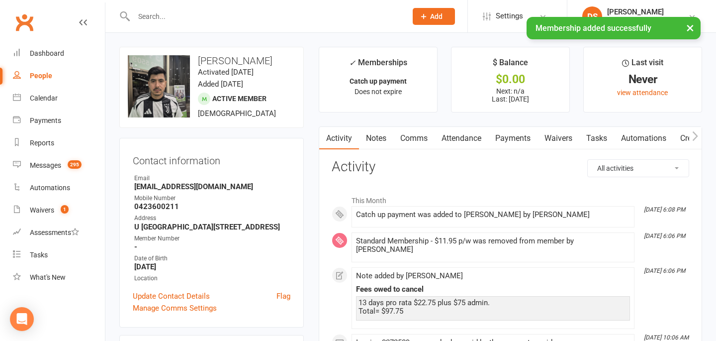
click at [515, 135] on link "Payments" at bounding box center [512, 138] width 49 height 23
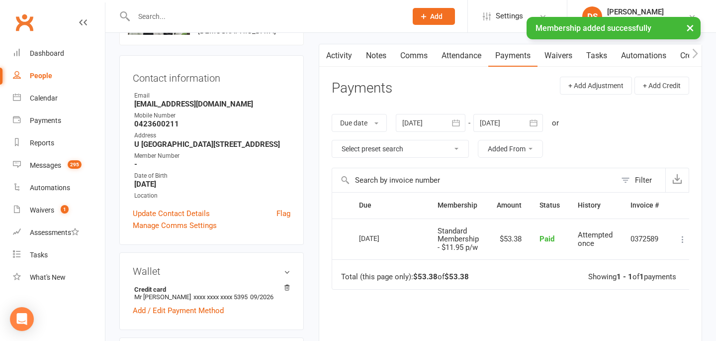
scroll to position [83, 0]
click at [496, 122] on div at bounding box center [508, 122] width 70 height 18
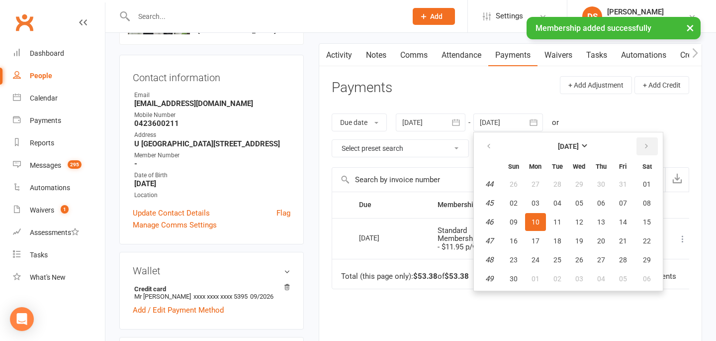
click at [647, 148] on icon "button" at bounding box center [646, 146] width 7 height 8
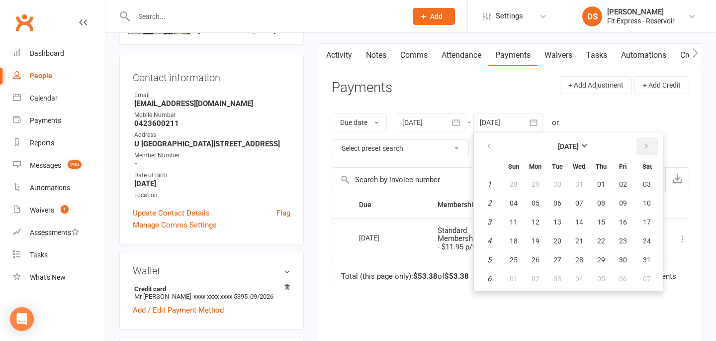
click at [647, 148] on icon "button" at bounding box center [646, 146] width 7 height 8
click at [532, 180] on button "02" at bounding box center [535, 184] width 21 height 18
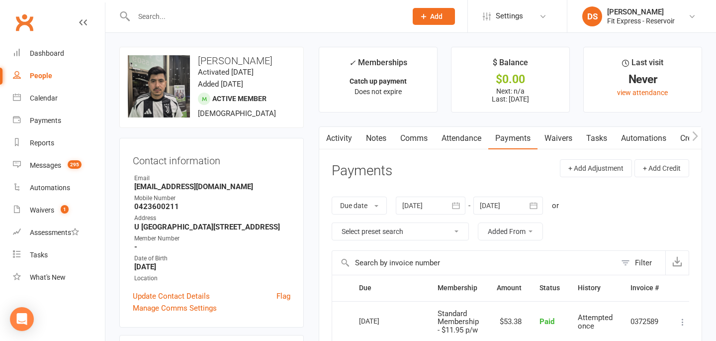
scroll to position [16, 0]
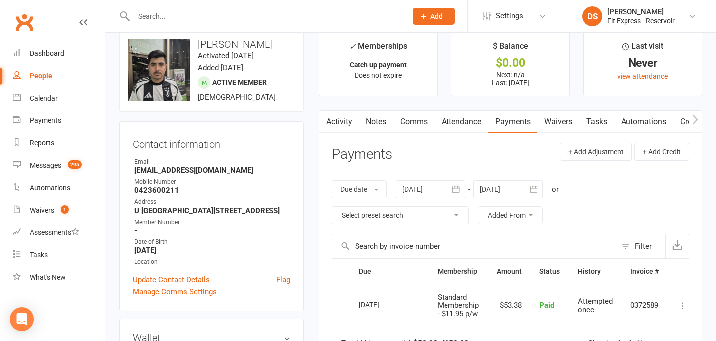
click at [509, 195] on div at bounding box center [508, 189] width 70 height 18
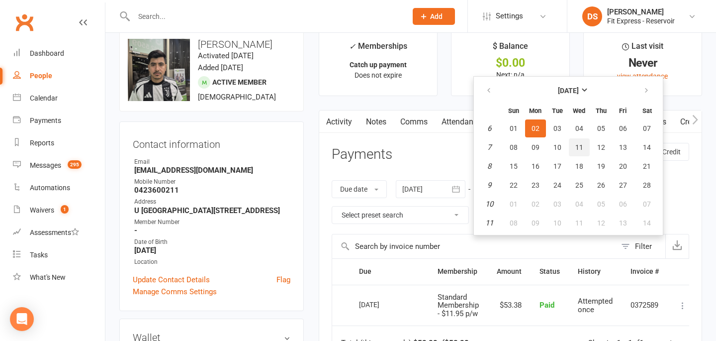
click at [582, 153] on button "11" at bounding box center [579, 147] width 21 height 18
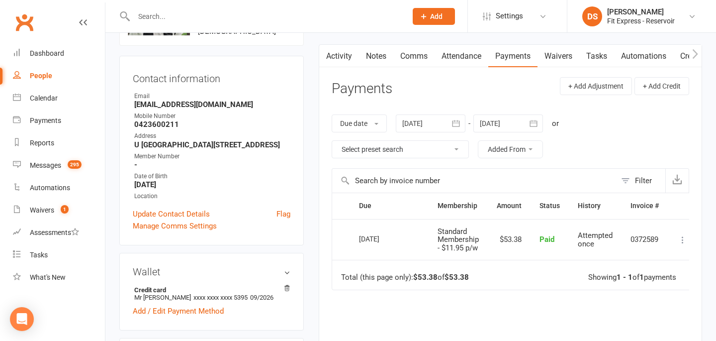
scroll to position [61, 0]
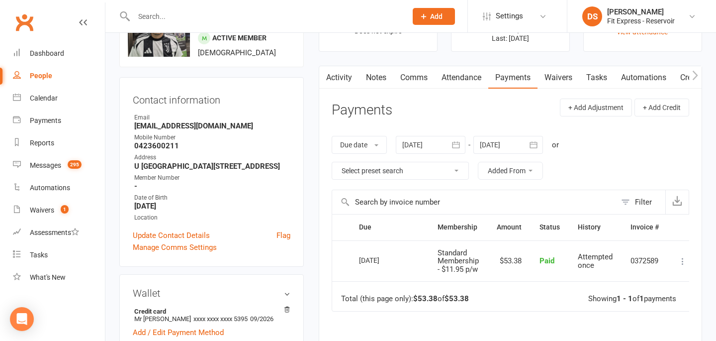
click at [483, 135] on div "Due date Due date Date paid Date failed Date settled 12 Sep 2025 September 2025…" at bounding box center [510, 158] width 357 height 64
click at [494, 145] on div at bounding box center [508, 145] width 70 height 18
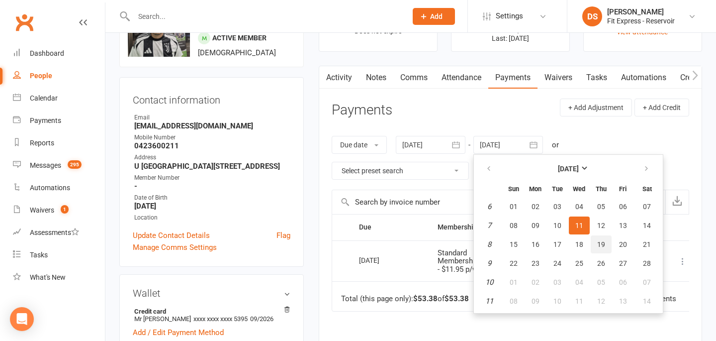
click at [602, 246] on span "19" at bounding box center [601, 244] width 8 height 8
type input "19 Feb 2026"
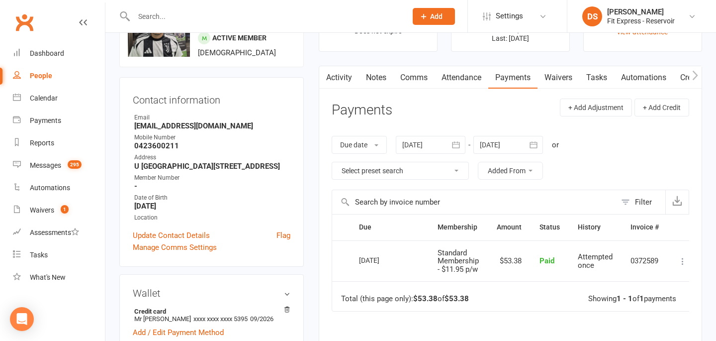
scroll to position [0, 0]
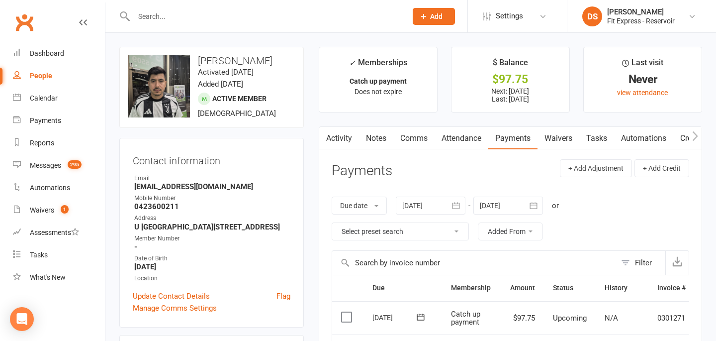
click at [252, 0] on div at bounding box center [259, 16] width 280 height 32
click at [251, 24] on div at bounding box center [259, 16] width 280 height 32
click at [246, 11] on input "text" at bounding box center [265, 16] width 269 height 14
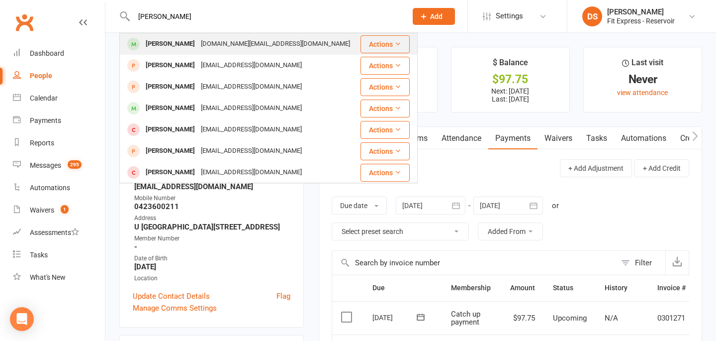
type input "[PERSON_NAME]"
click at [240, 43] on div "[DOMAIN_NAME][EMAIL_ADDRESS][DOMAIN_NAME]" at bounding box center [275, 44] width 155 height 14
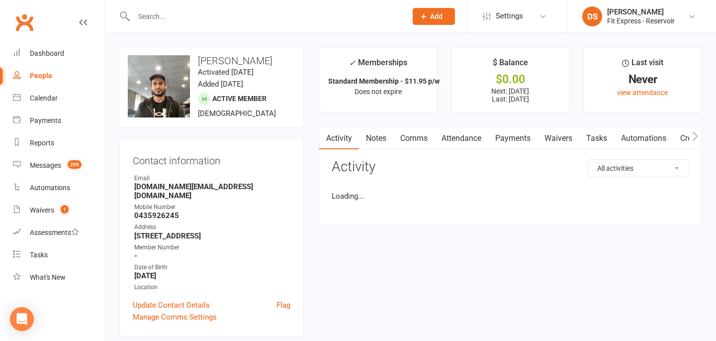
click at [507, 132] on link "Payments" at bounding box center [512, 138] width 49 height 23
click at [0, 0] on div "Loading" at bounding box center [0, 0] width 0 height 0
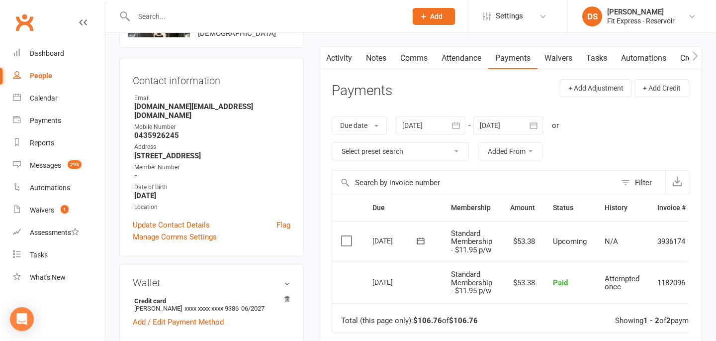
scroll to position [76, 0]
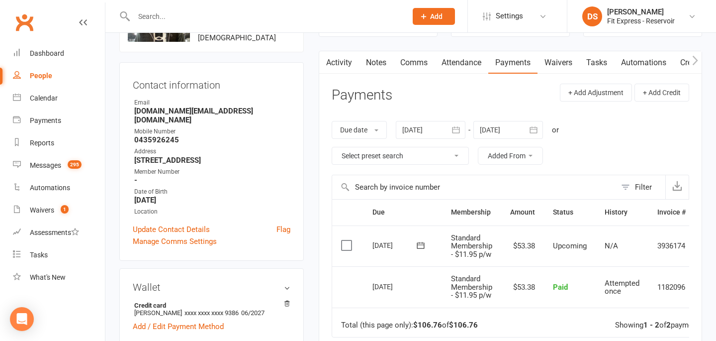
click at [446, 123] on div at bounding box center [431, 130] width 70 height 18
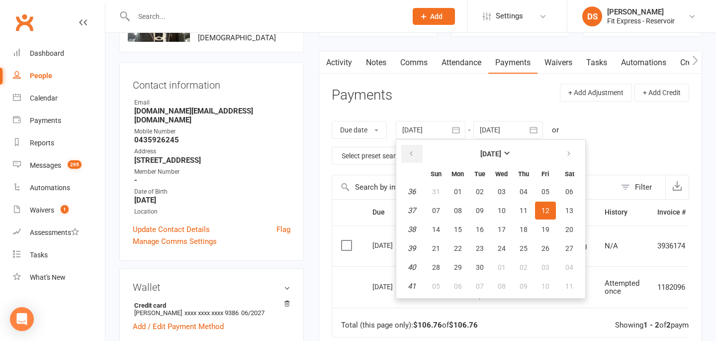
click at [412, 155] on icon "button" at bounding box center [411, 154] width 7 height 8
click at [481, 190] on span "01" at bounding box center [480, 191] width 8 height 8
type input "[DATE]"
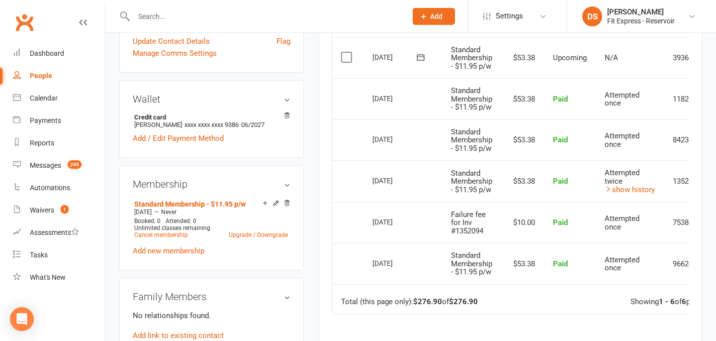
scroll to position [0, 0]
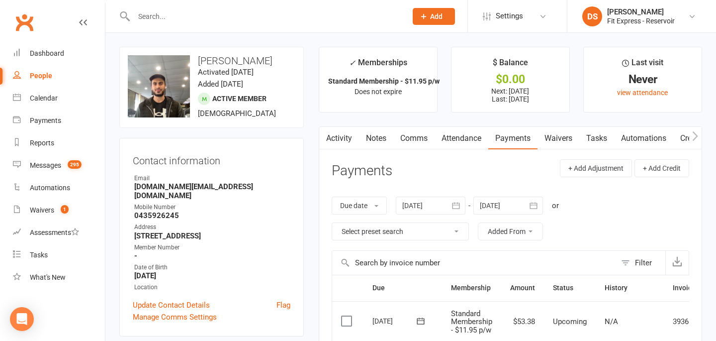
click at [21, 18] on link "Clubworx" at bounding box center [24, 22] width 25 height 25
